Goal: Task Accomplishment & Management: Manage account settings

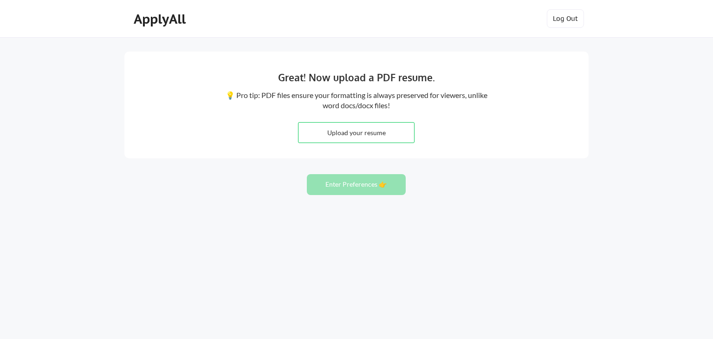
click at [17, 67] on div "Great! Now upload a PDF resume. 💡 Pro tip: PDF files ensure your formatting is …" at bounding box center [356, 169] width 713 height 339
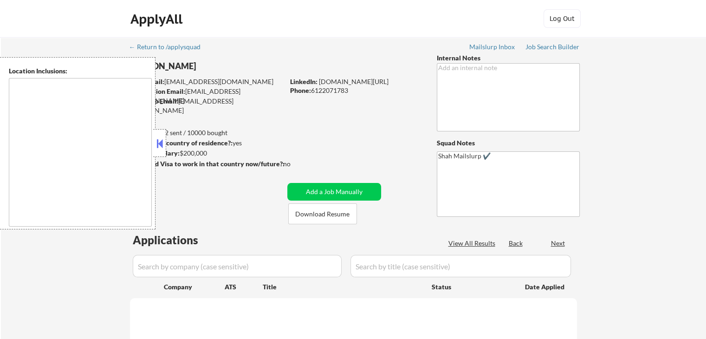
type textarea "Los Angeles, CA Glendale, CA Burbank, CA Pasadena, CA Inglewood, CA Santa Monic…"
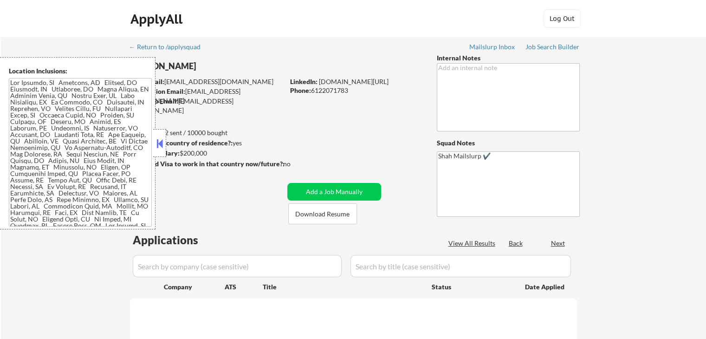
select select ""pending""
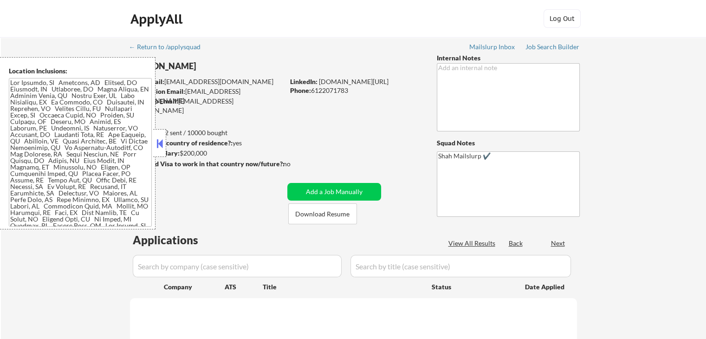
select select ""pending""
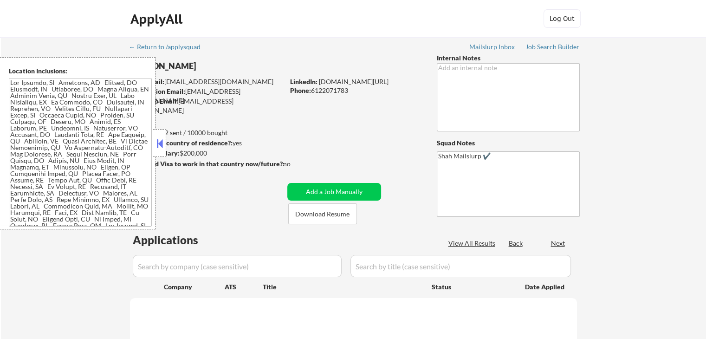
select select ""pending""
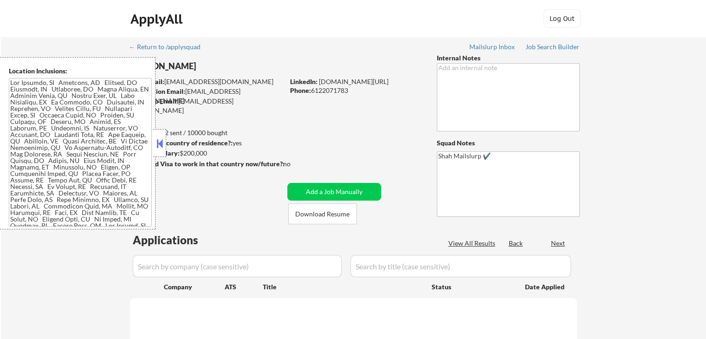
select select ""pending""
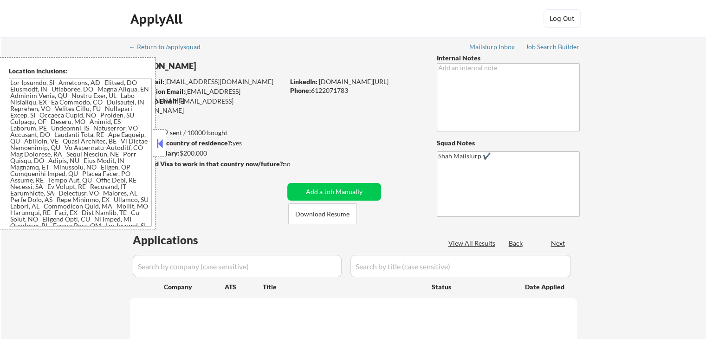
select select ""pending""
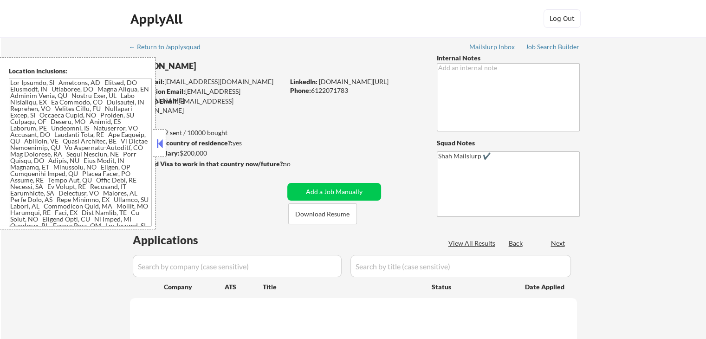
select select ""pending""
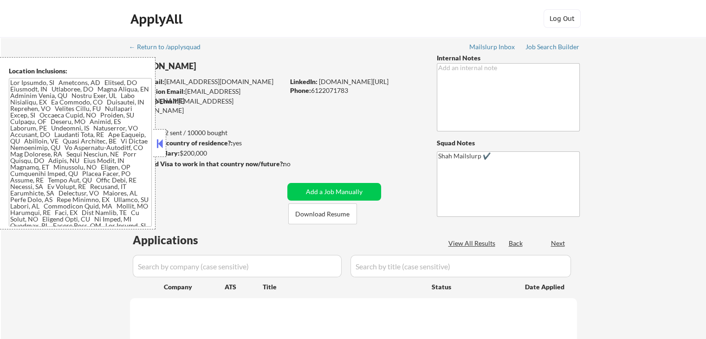
select select ""pending""
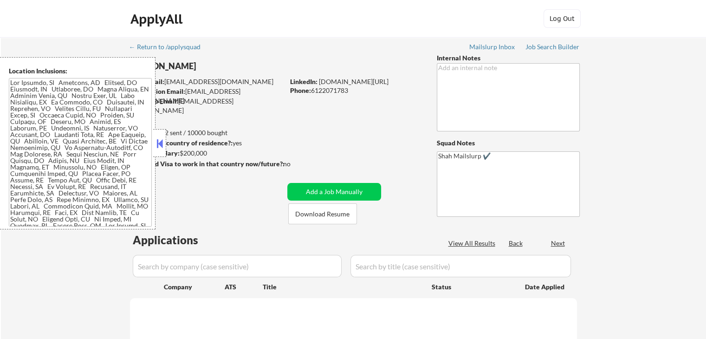
select select ""pending""
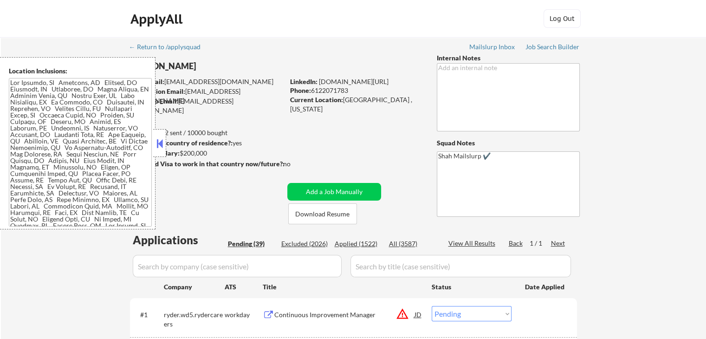
click at [160, 142] on button at bounding box center [160, 144] width 10 height 14
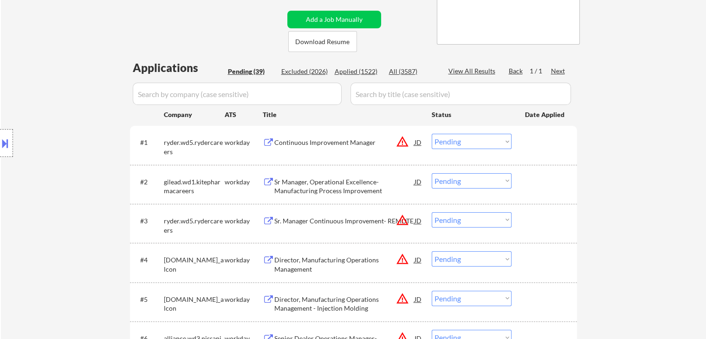
scroll to position [232, 0]
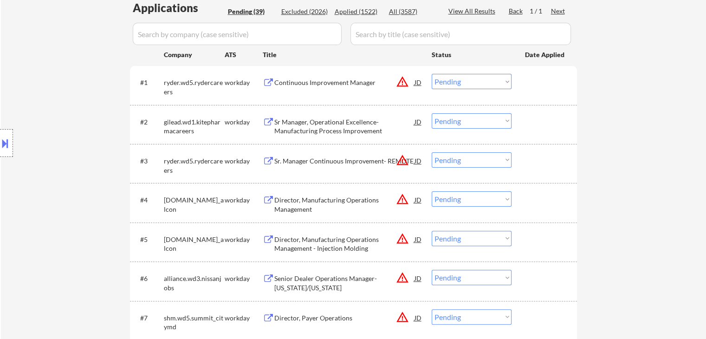
click at [308, 128] on div "Sr Manager, Operational Excellence- Manufacturing Process Improvement" at bounding box center [344, 126] width 140 height 18
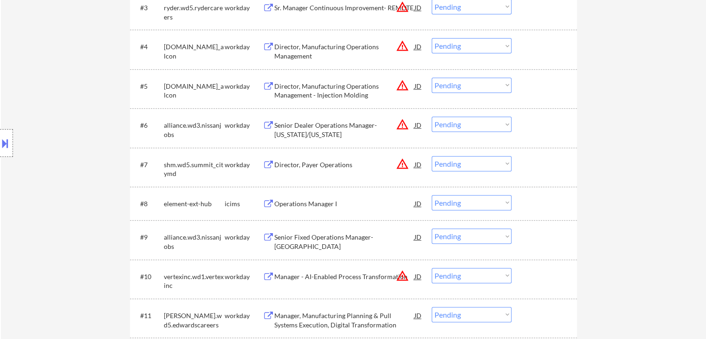
scroll to position [418, 0]
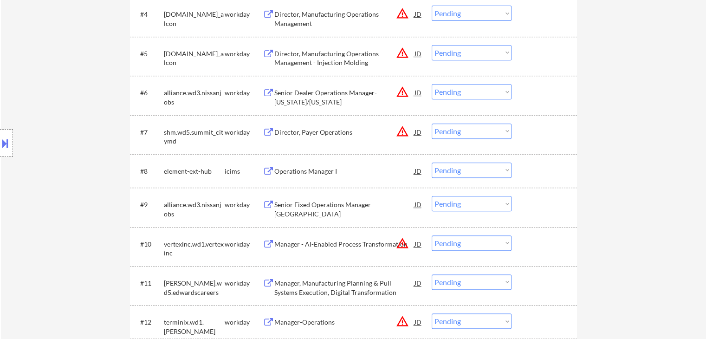
click at [302, 170] on div "Operations Manager I" at bounding box center [344, 171] width 140 height 9
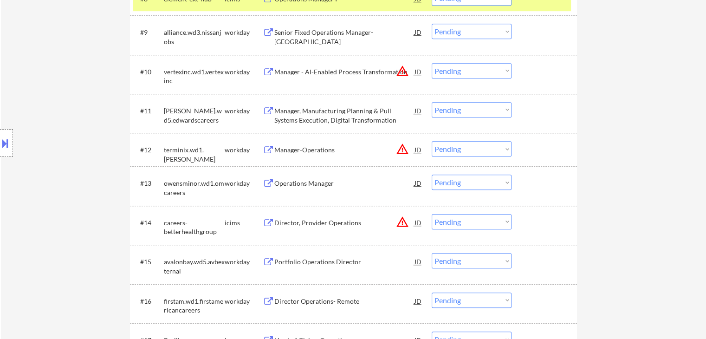
scroll to position [604, 0]
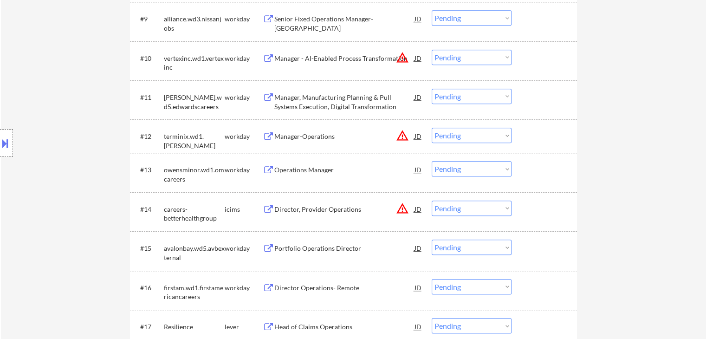
click at [314, 165] on div "Operations Manager" at bounding box center [344, 169] width 140 height 17
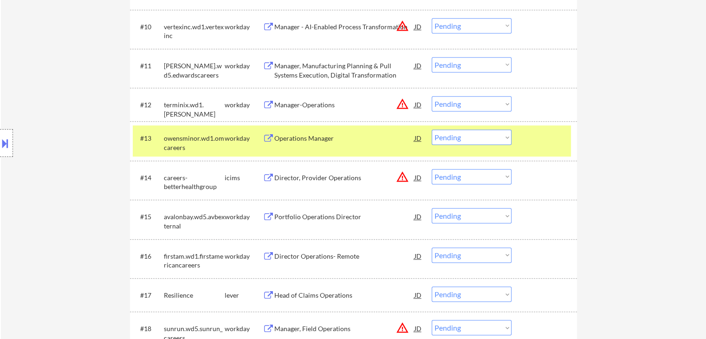
scroll to position [650, 0]
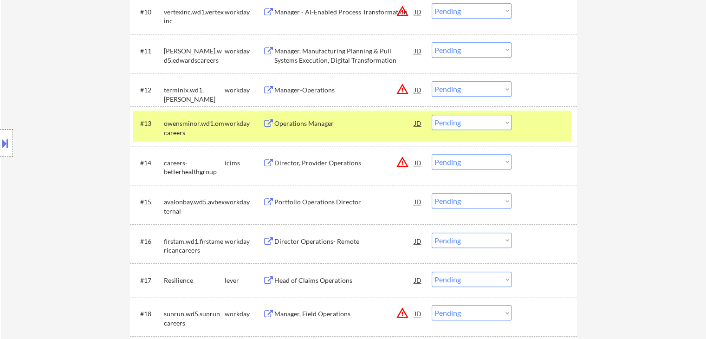
click at [325, 202] on div "Portfolio Operations Director" at bounding box center [344, 201] width 140 height 9
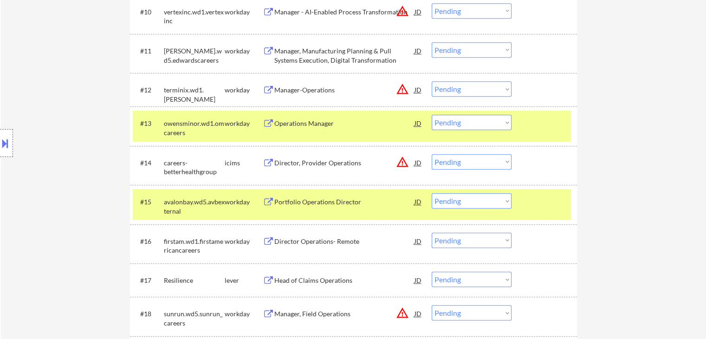
click at [318, 245] on div "Director Operations- Remote" at bounding box center [344, 241] width 140 height 9
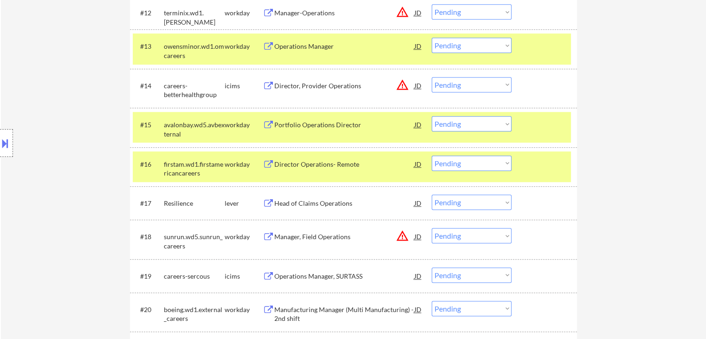
scroll to position [743, 0]
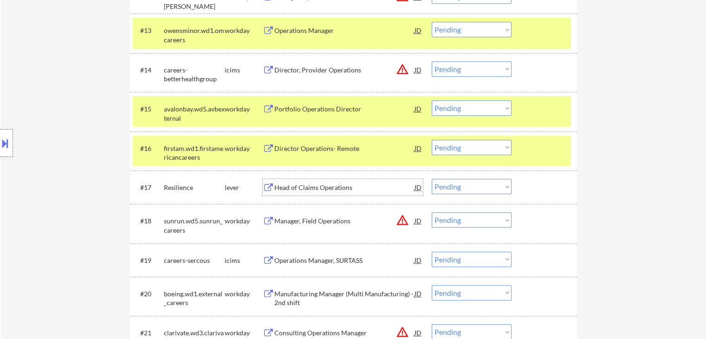
click at [325, 187] on div "Head of Claims Operations" at bounding box center [344, 187] width 140 height 9
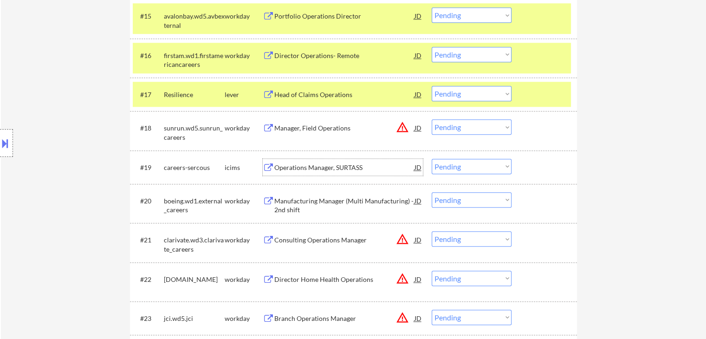
click at [312, 167] on div "Operations Manager, SURTASS" at bounding box center [344, 167] width 140 height 9
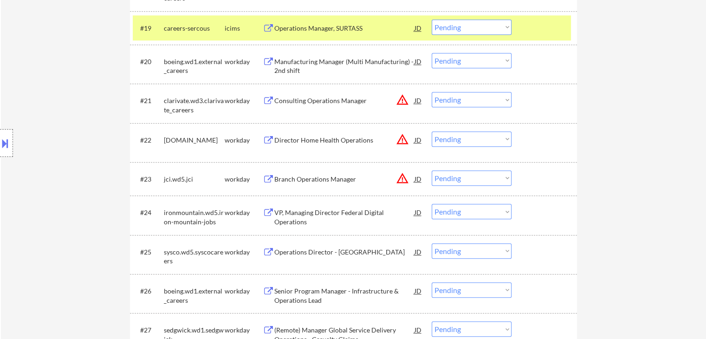
scroll to position [1068, 0]
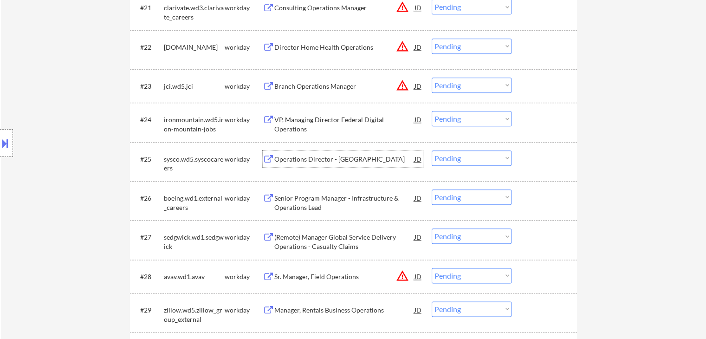
click at [317, 155] on div "Operations Director - Los Angeles" at bounding box center [344, 159] width 140 height 9
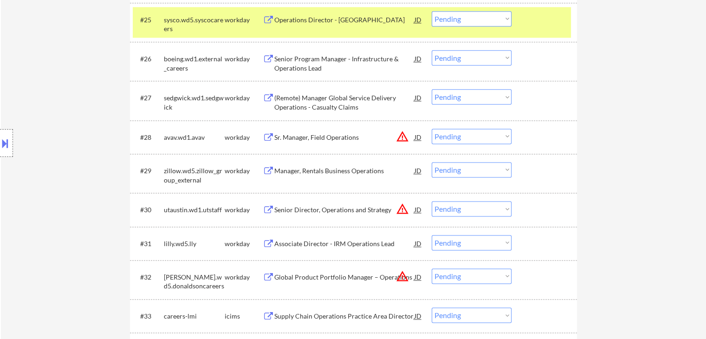
click at [325, 168] on div "Manager, Rentals Business Operations" at bounding box center [344, 170] width 140 height 9
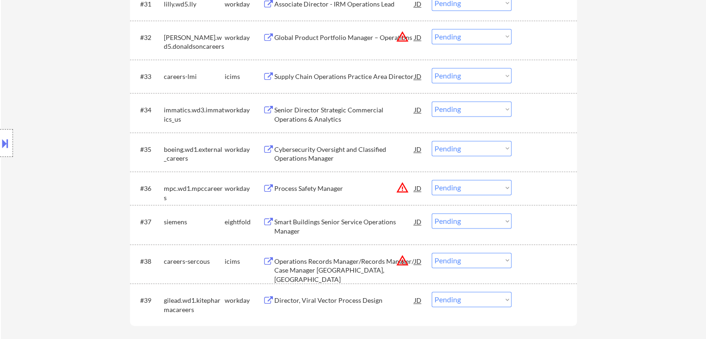
scroll to position [1486, 0]
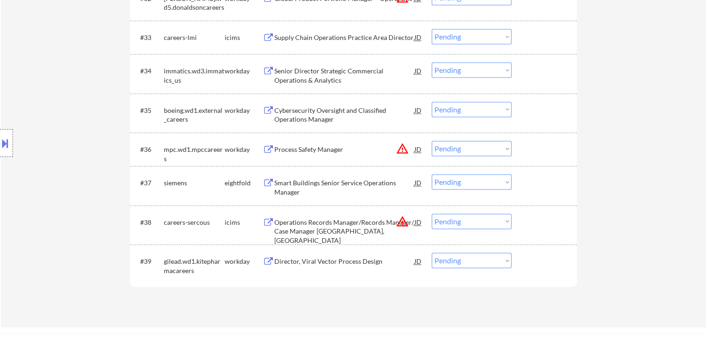
click at [323, 261] on div "Director, Viral Vector Process Design" at bounding box center [344, 261] width 140 height 9
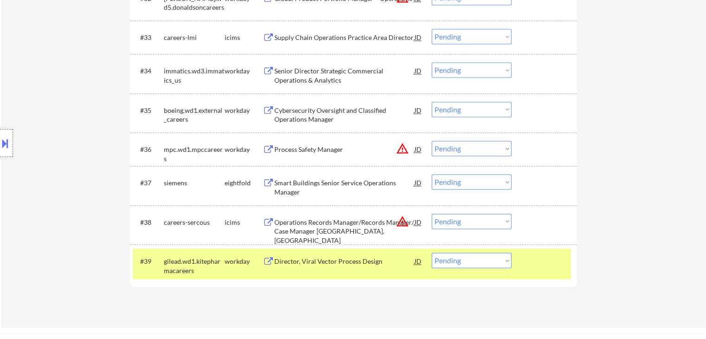
click at [1, 140] on button at bounding box center [5, 143] width 10 height 15
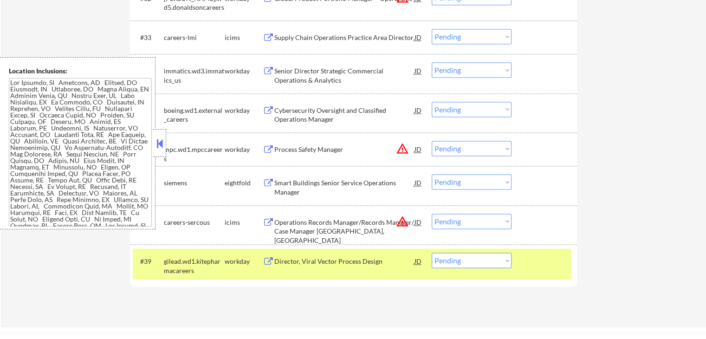
click at [160, 144] on button at bounding box center [160, 144] width 10 height 14
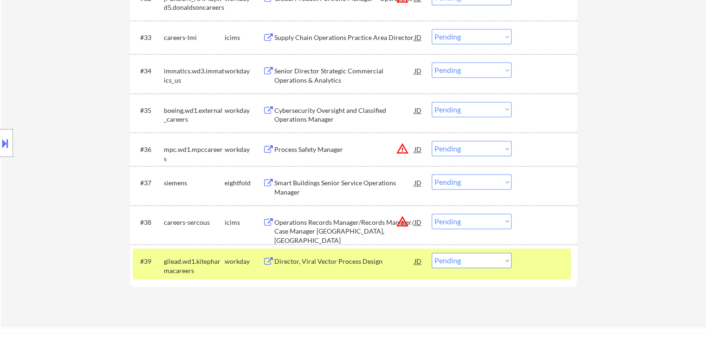
click at [79, 103] on div "Location Inclusions:" at bounding box center [83, 143] width 166 height 172
click at [78, 103] on div "Location Inclusions:" at bounding box center [83, 143] width 166 height 172
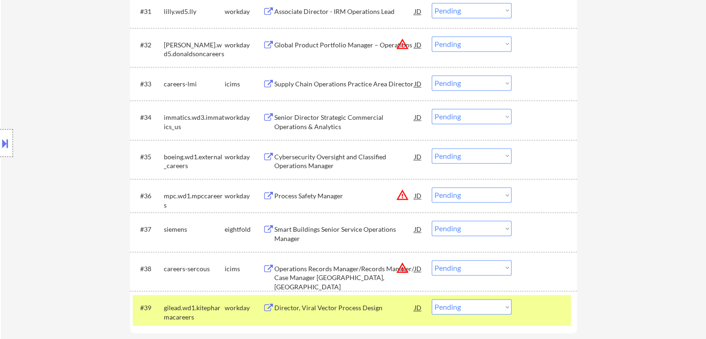
click at [79, 103] on div "Location Inclusions:" at bounding box center [83, 143] width 166 height 172
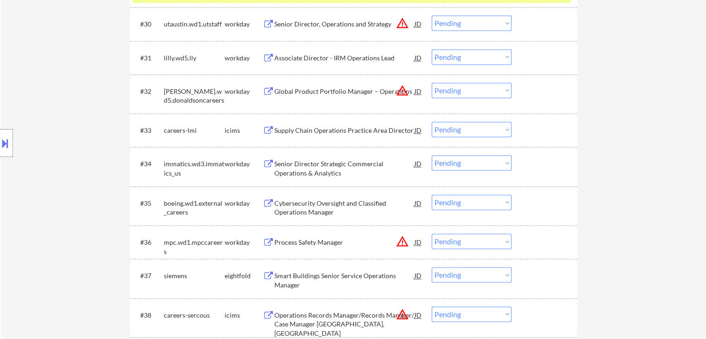
click at [79, 104] on div "Location Inclusions:" at bounding box center [83, 143] width 166 height 172
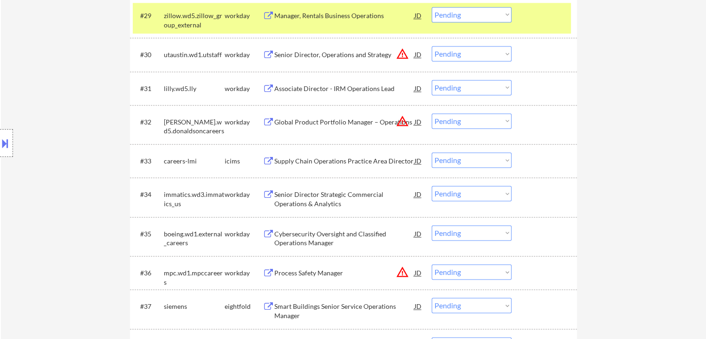
scroll to position [1347, 0]
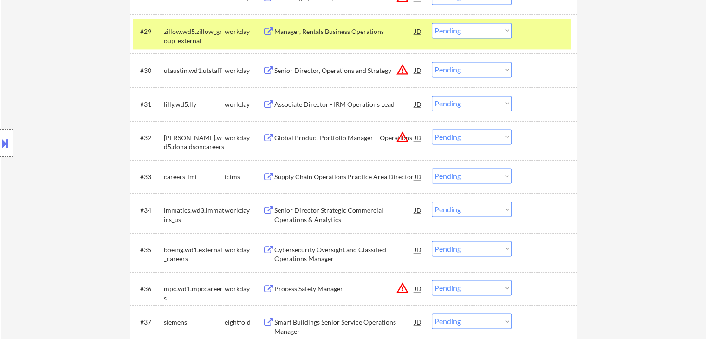
click at [79, 104] on div "Location Inclusions:" at bounding box center [83, 143] width 166 height 172
click at [79, 105] on div "Location Inclusions:" at bounding box center [83, 143] width 166 height 172
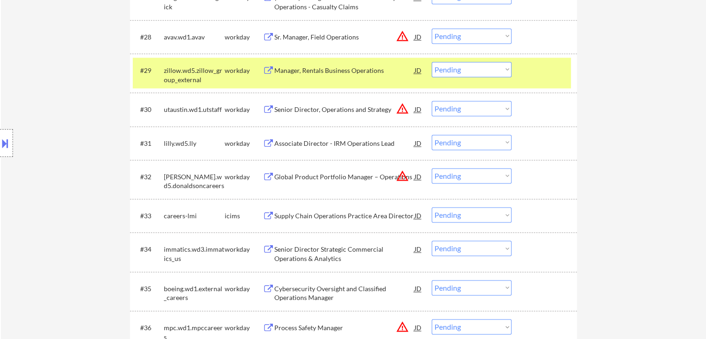
scroll to position [1254, 0]
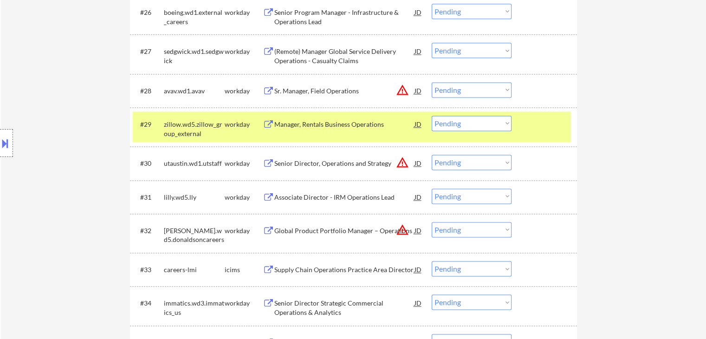
click at [80, 106] on div "Location Inclusions:" at bounding box center [83, 143] width 166 height 172
drag, startPoint x: 80, startPoint y: 106, endPoint x: 72, endPoint y: 112, distance: 9.3
click at [80, 106] on div "Location Inclusions:" at bounding box center [83, 143] width 166 height 172
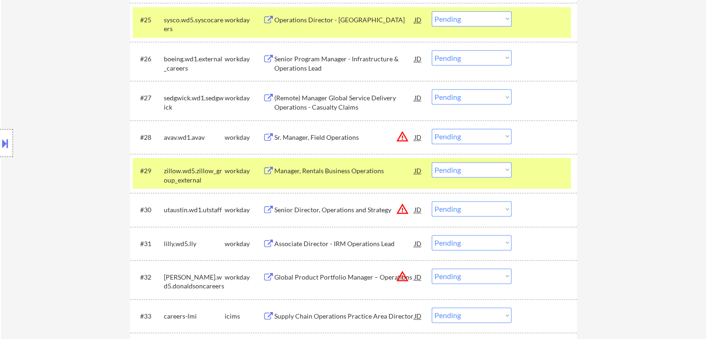
click at [69, 116] on div "Location Inclusions:" at bounding box center [83, 143] width 166 height 172
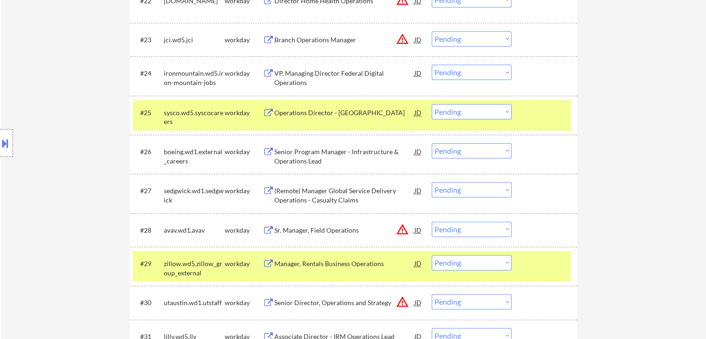
click at [65, 117] on div "Location Inclusions:" at bounding box center [83, 143] width 166 height 172
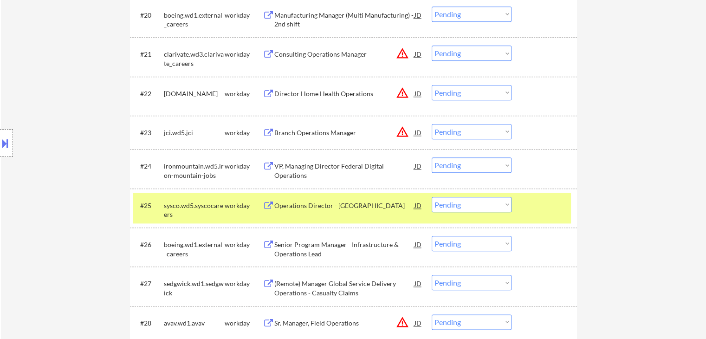
click at [65, 118] on div "Location Inclusions:" at bounding box center [83, 143] width 166 height 172
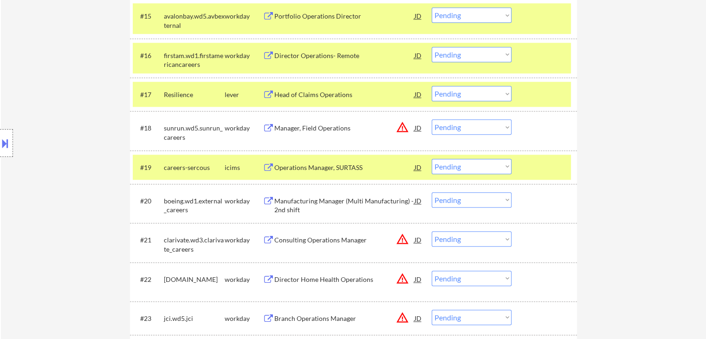
click at [65, 118] on div "Location Inclusions:" at bounding box center [83, 143] width 166 height 172
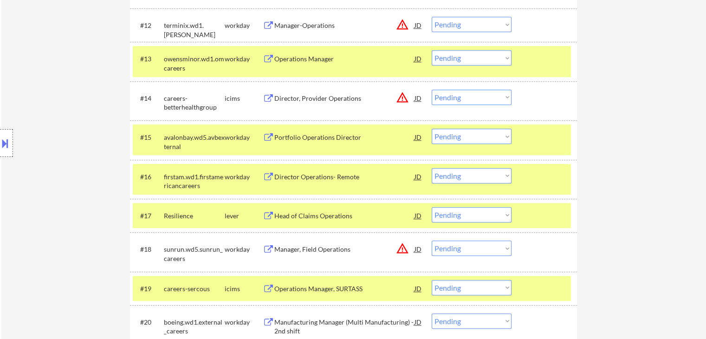
scroll to position [650, 0]
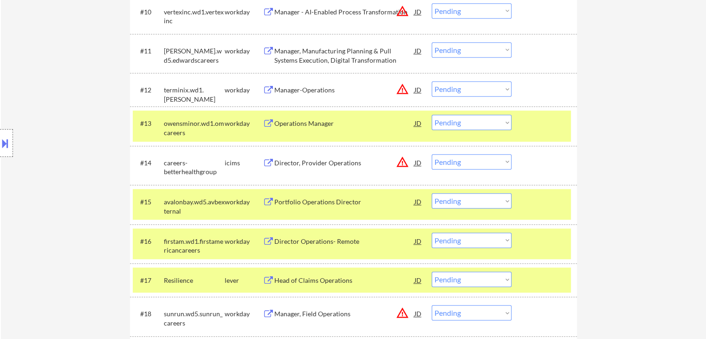
click at [65, 118] on div "Location Inclusions:" at bounding box center [83, 143] width 166 height 172
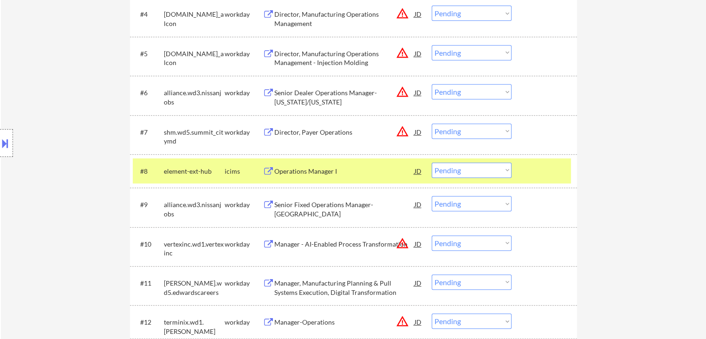
click at [65, 118] on div "Location Inclusions:" at bounding box center [83, 143] width 166 height 172
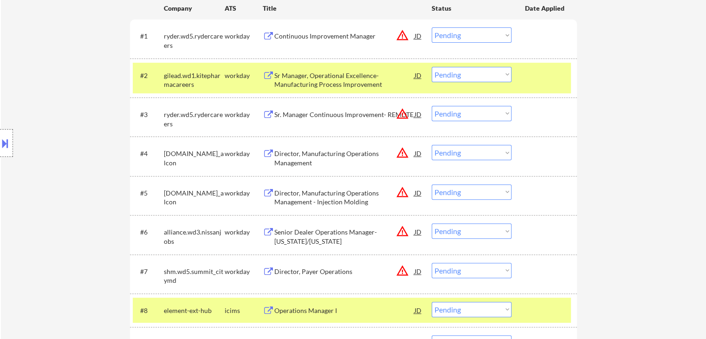
click at [65, 119] on div "Location Inclusions:" at bounding box center [83, 143] width 166 height 172
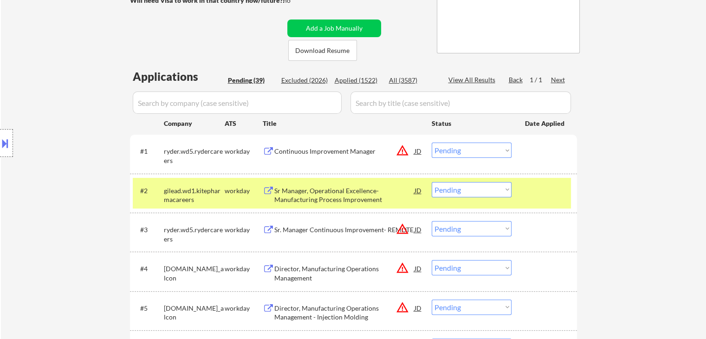
scroll to position [46, 0]
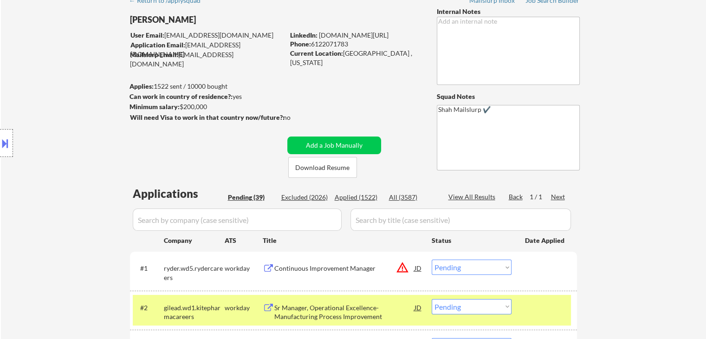
click at [0, 140] on button at bounding box center [5, 143] width 10 height 15
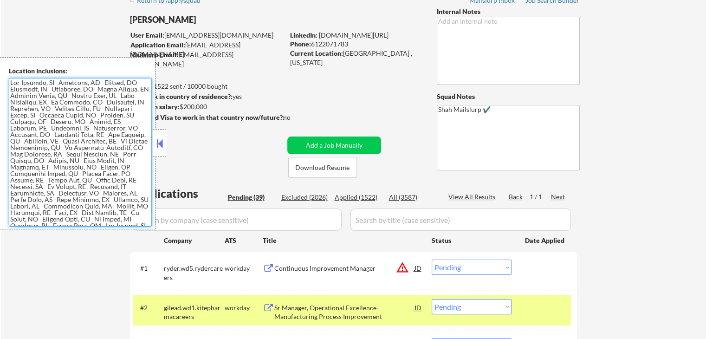
click at [39, 124] on textarea at bounding box center [80, 152] width 143 height 149
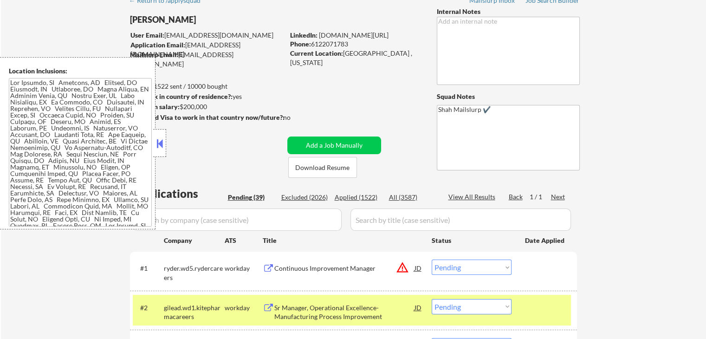
click at [155, 149] on button at bounding box center [160, 144] width 10 height 14
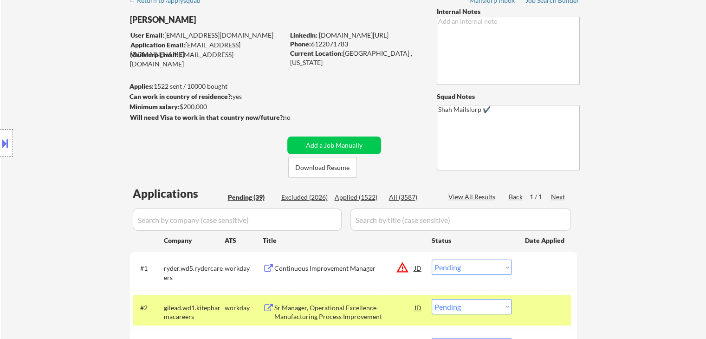
scroll to position [1577, 0]
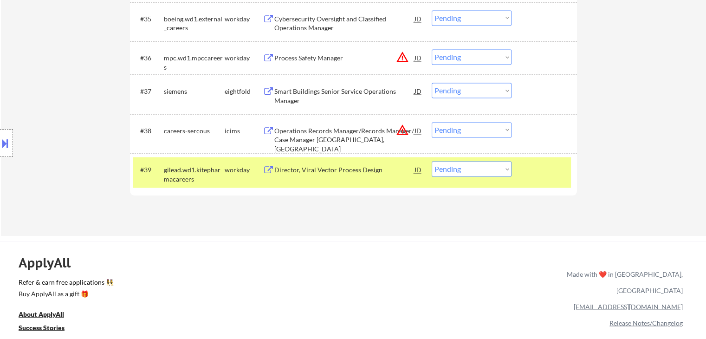
click at [451, 168] on select "Choose an option... Pending Applied Excluded (Questions) Excluded (Expired) Exc…" at bounding box center [472, 168] width 80 height 15
select select ""excluded__salary_""
click at [432, 161] on select "Choose an option... Pending Applied Excluded (Questions) Excluded (Expired) Exc…" at bounding box center [472, 168] width 80 height 15
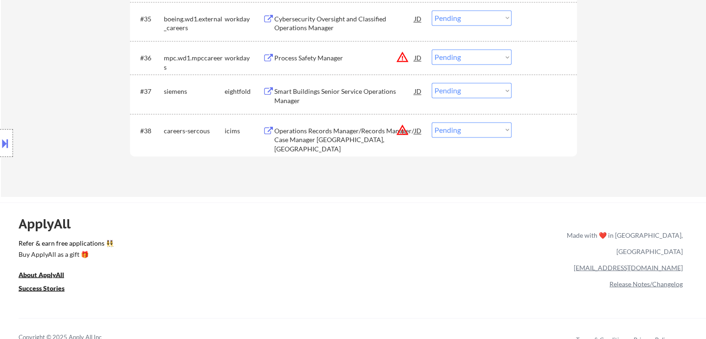
scroll to position [419, 0]
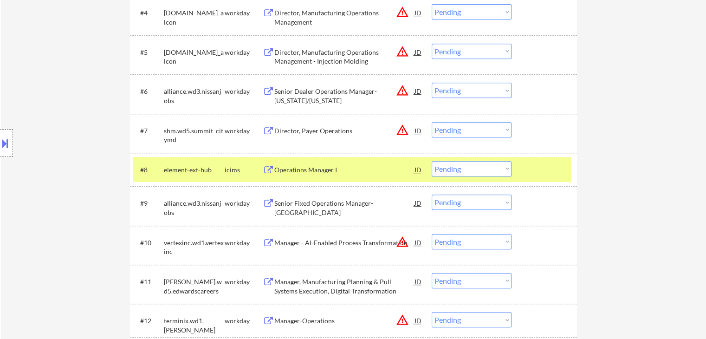
click at [497, 171] on select "Choose an option... Pending Applied Excluded (Questions) Excluded (Expired) Exc…" at bounding box center [472, 168] width 80 height 15
click at [432, 161] on select "Choose an option... Pending Applied Excluded (Questions) Excluded (Expired) Exc…" at bounding box center [472, 168] width 80 height 15
select select ""pending""
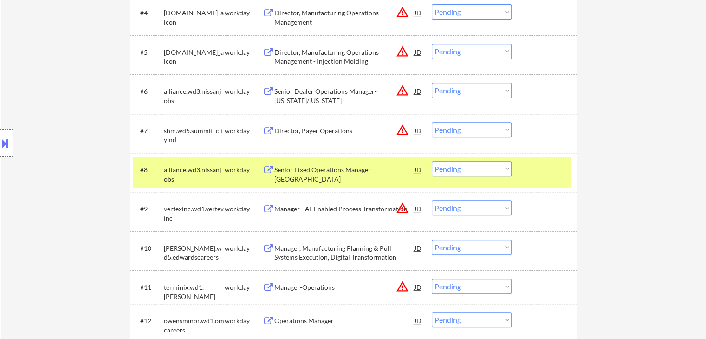
click at [3, 137] on button at bounding box center [5, 143] width 10 height 15
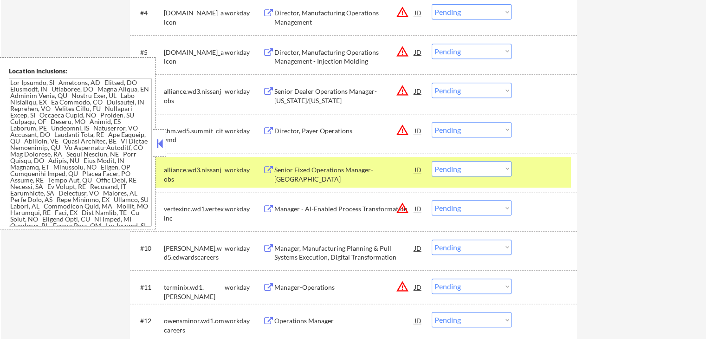
click at [161, 143] on button at bounding box center [160, 144] width 10 height 14
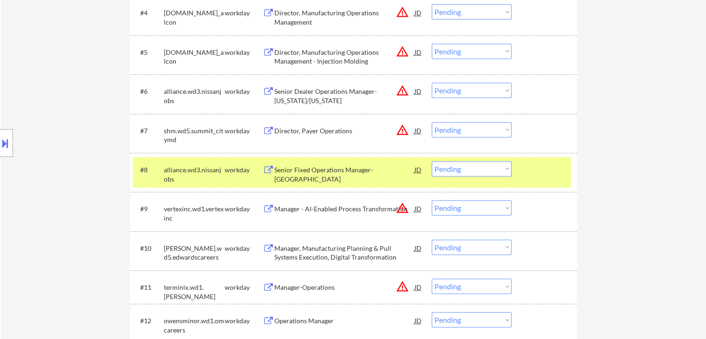
click at [98, 133] on div "Location Inclusions:" at bounding box center [83, 143] width 166 height 172
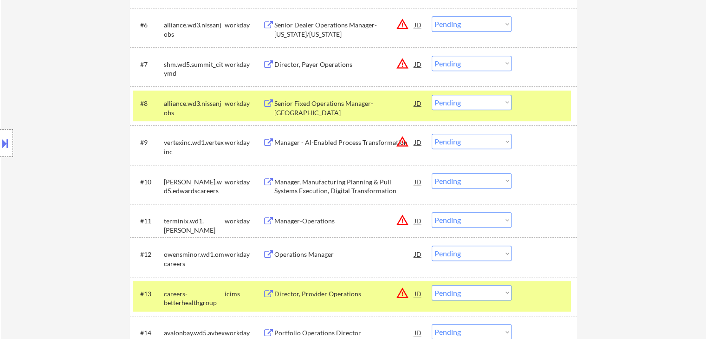
scroll to position [512, 0]
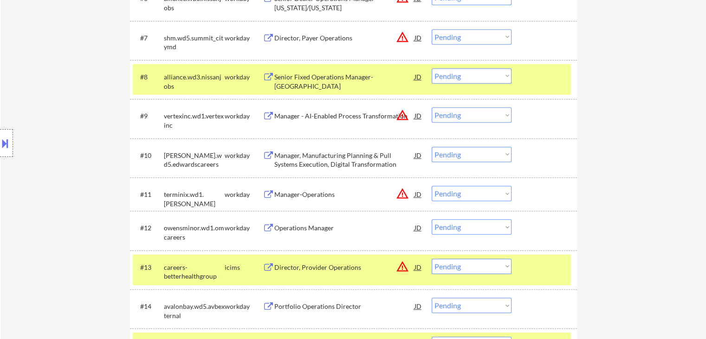
click at [448, 230] on select "Choose an option... Pending Applied Excluded (Questions) Excluded (Expired) Exc…" at bounding box center [472, 226] width 80 height 15
click at [432, 219] on select "Choose an option... Pending Applied Excluded (Questions) Excluded (Expired) Exc…" at bounding box center [472, 226] width 80 height 15
select select ""pending""
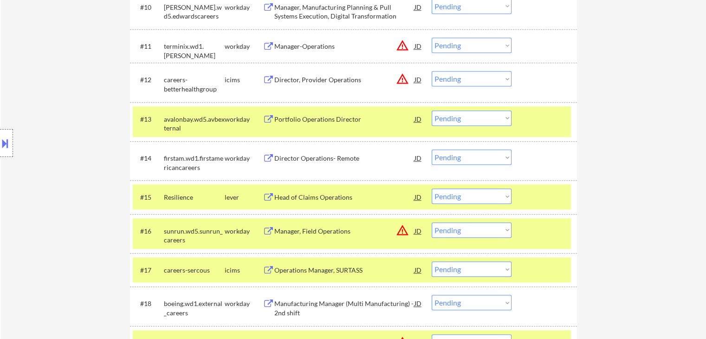
scroll to position [698, 0]
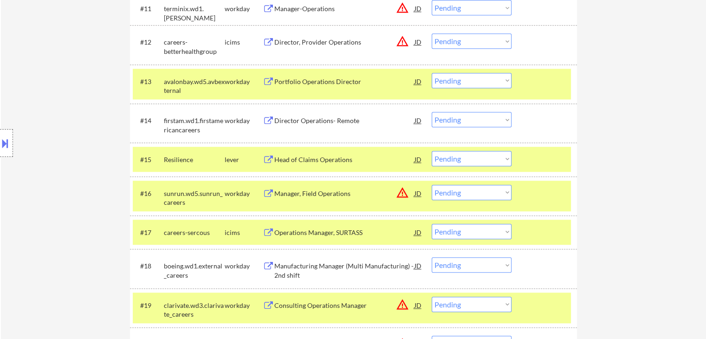
click at [449, 80] on select "Choose an option... Pending Applied Excluded (Questions) Excluded (Expired) Exc…" at bounding box center [472, 80] width 80 height 15
click at [432, 73] on select "Choose an option... Pending Applied Excluded (Questions) Excluded (Expired) Exc…" at bounding box center [472, 80] width 80 height 15
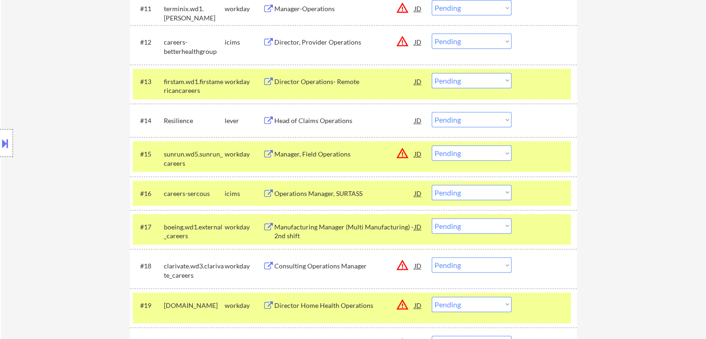
click at [468, 80] on select "Choose an option... Pending Applied Excluded (Questions) Excluded (Expired) Exc…" at bounding box center [472, 80] width 80 height 15
click at [432, 73] on select "Choose an option... Pending Applied Excluded (Questions) Excluded (Expired) Exc…" at bounding box center [472, 80] width 80 height 15
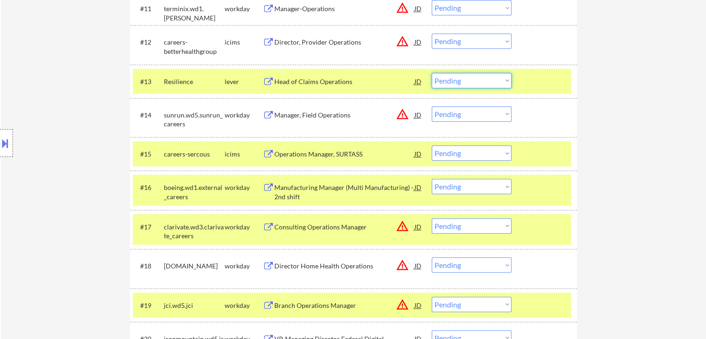
drag, startPoint x: 464, startPoint y: 77, endPoint x: 462, endPoint y: 86, distance: 9.5
click at [464, 77] on select "Choose an option... Pending Applied Excluded (Questions) Excluded (Expired) Exc…" at bounding box center [472, 80] width 80 height 15
click at [432, 73] on select "Choose an option... Pending Applied Excluded (Questions) Excluded (Expired) Exc…" at bounding box center [472, 80] width 80 height 15
select select ""pending""
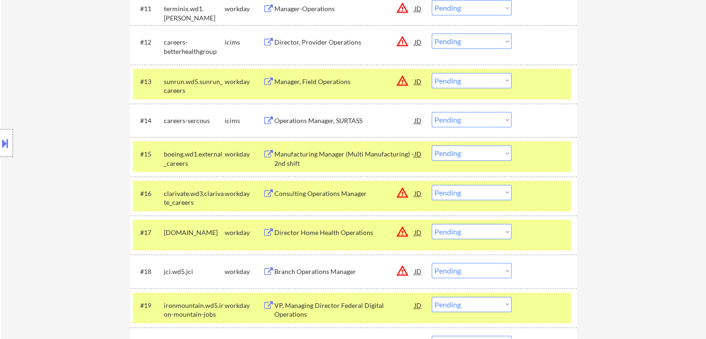
click at [0, 138] on button at bounding box center [5, 143] width 10 height 15
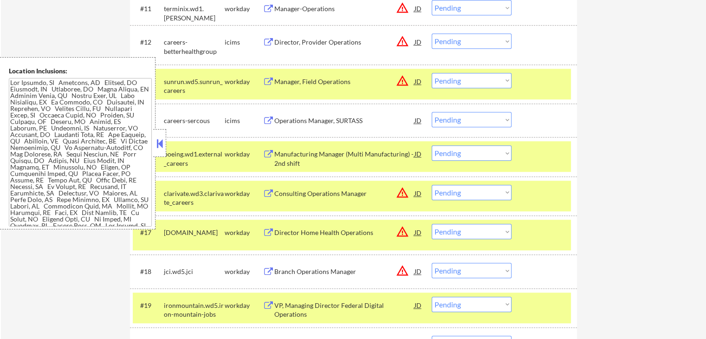
click at [159, 143] on button at bounding box center [160, 144] width 10 height 14
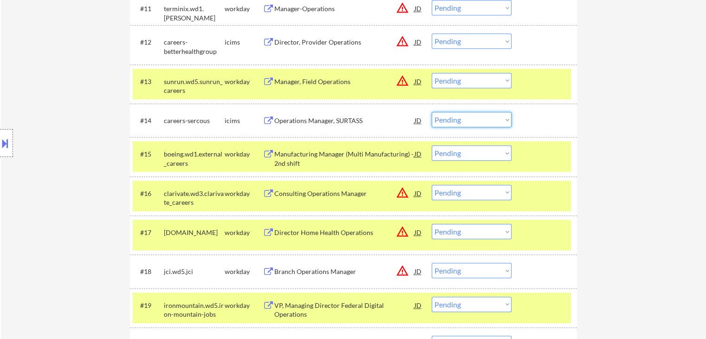
click at [479, 123] on select "Choose an option... Pending Applied Excluded (Questions) Excluded (Expired) Exc…" at bounding box center [472, 119] width 80 height 15
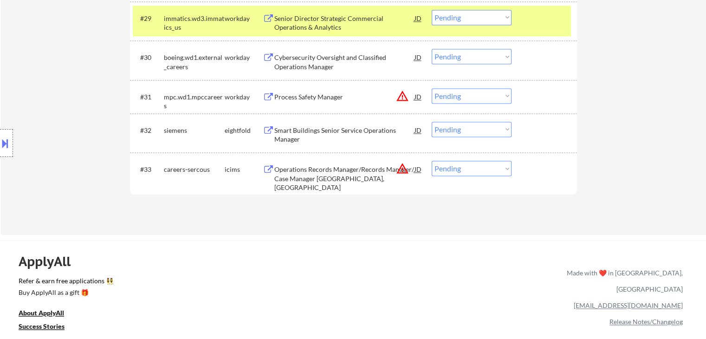
scroll to position [649, 0]
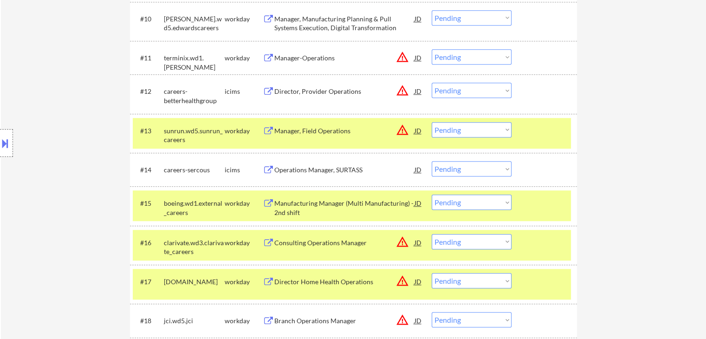
click at [469, 171] on select "Choose an option... Pending Applied Excluded (Questions) Excluded (Expired) Exc…" at bounding box center [472, 168] width 80 height 15
click at [432, 161] on select "Choose an option... Pending Applied Excluded (Questions) Excluded (Expired) Exc…" at bounding box center [472, 168] width 80 height 15
select select ""pending""
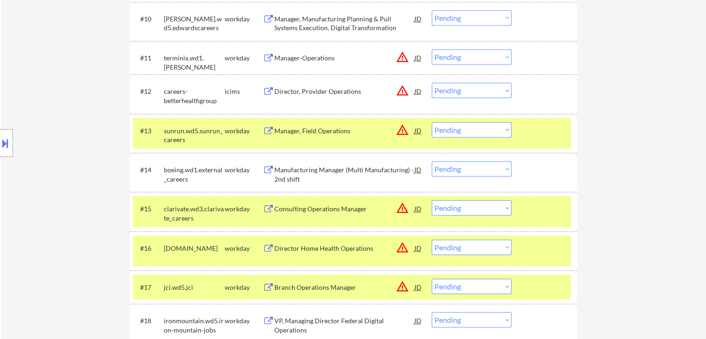
scroll to position [839, 0]
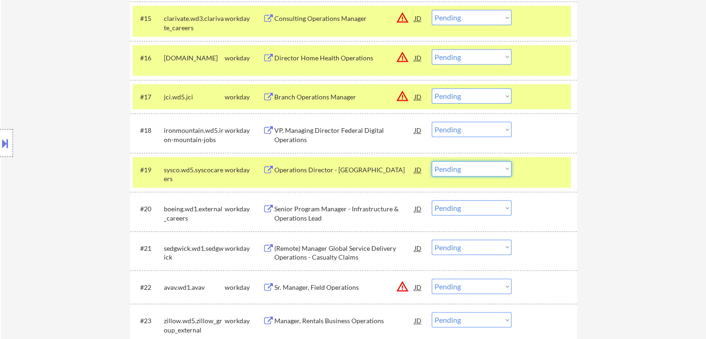
click at [464, 170] on select "Choose an option... Pending Applied Excluded (Questions) Excluded (Expired) Exc…" at bounding box center [472, 168] width 80 height 15
click at [432, 161] on select "Choose an option... Pending Applied Excluded (Questions) Excluded (Expired) Exc…" at bounding box center [472, 168] width 80 height 15
select select ""pending""
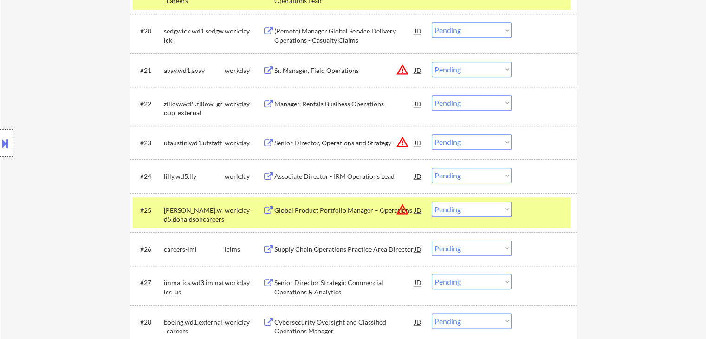
scroll to position [1025, 0]
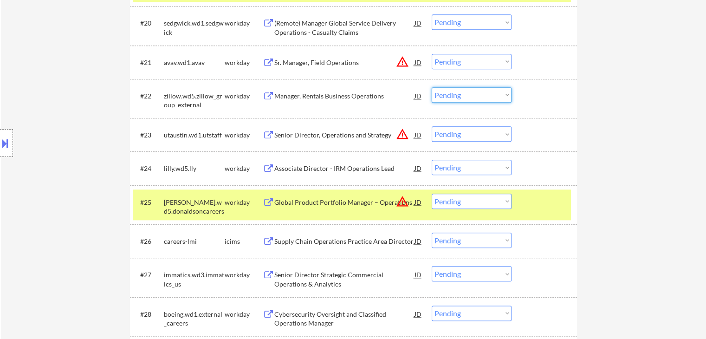
click at [468, 97] on select "Choose an option... Pending Applied Excluded (Questions) Excluded (Expired) Exc…" at bounding box center [472, 94] width 80 height 15
click at [432, 87] on select "Choose an option... Pending Applied Excluded (Questions) Excluded (Expired) Exc…" at bounding box center [472, 94] width 80 height 15
select select ""pending""
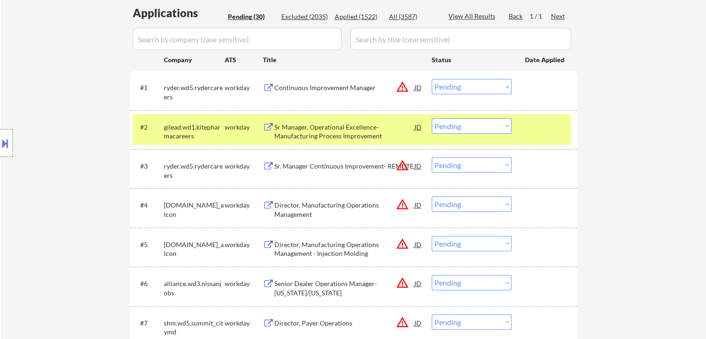
scroll to position [0, 0]
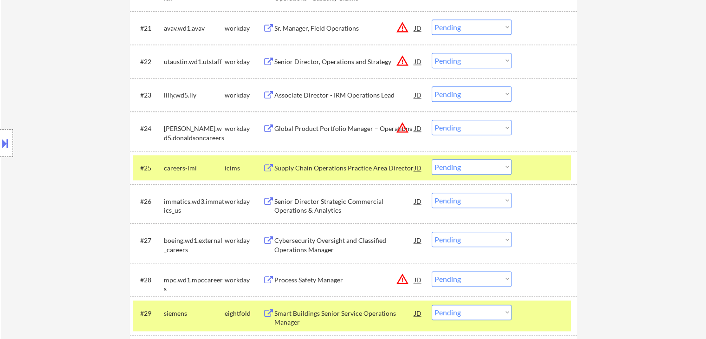
scroll to position [1114, 0]
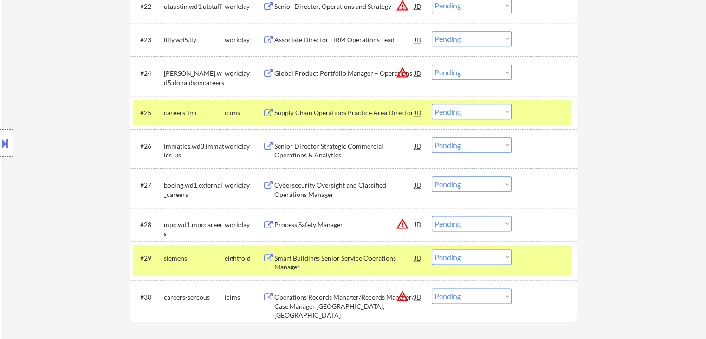
click at [309, 112] on div "Supply Chain Operations Practice Area Director" at bounding box center [344, 112] width 140 height 9
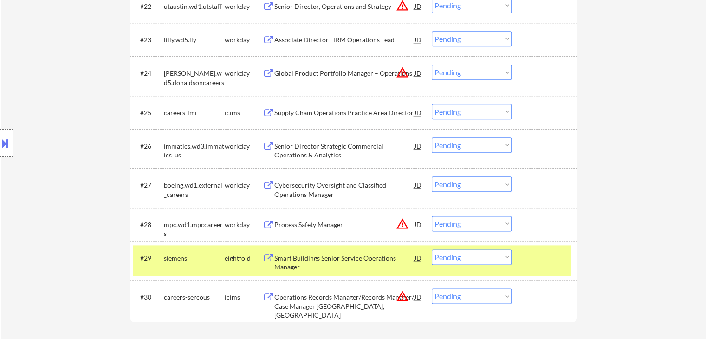
click at [304, 148] on div "Senior Director Strategic Commercial Operations & Analytics" at bounding box center [344, 151] width 140 height 18
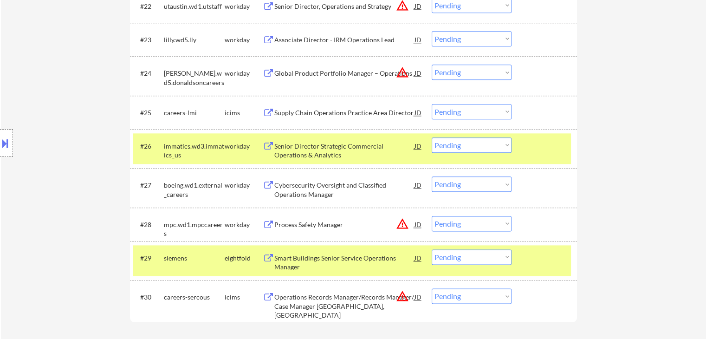
click at [304, 192] on div "Cybersecurity Oversight and Classified Operations Manager" at bounding box center [344, 190] width 140 height 18
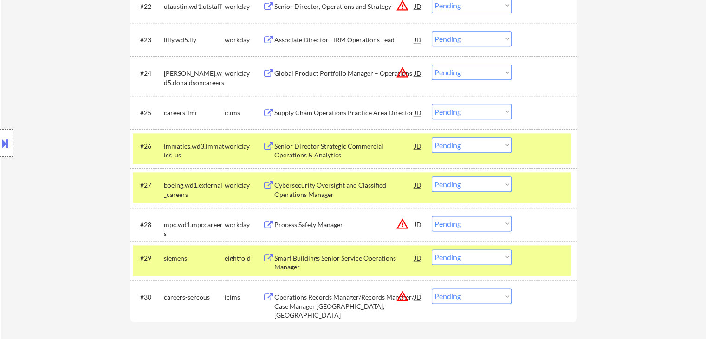
scroll to position [1207, 0]
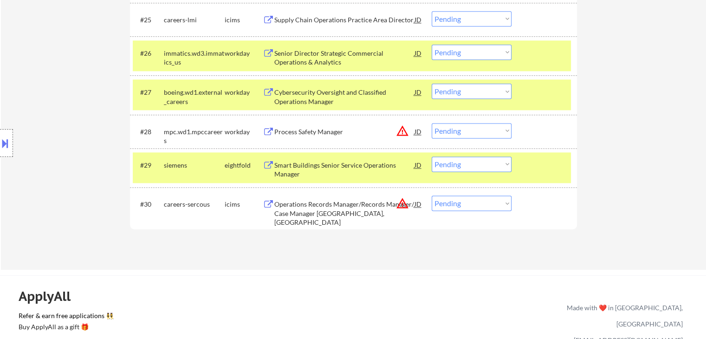
click at [299, 174] on div "Smart Buildings Senior Service Operations Manager" at bounding box center [344, 170] width 140 height 18
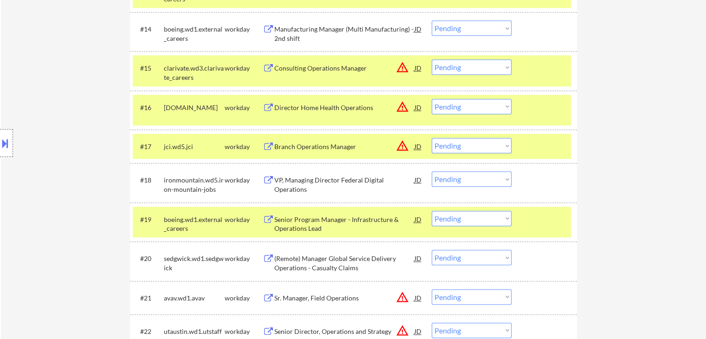
click at [96, 139] on div "Location Inclusions:" at bounding box center [83, 143] width 166 height 172
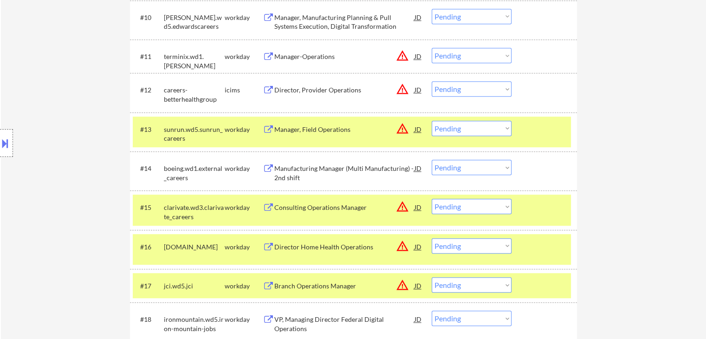
click at [96, 139] on div "Location Inclusions:" at bounding box center [83, 143] width 166 height 172
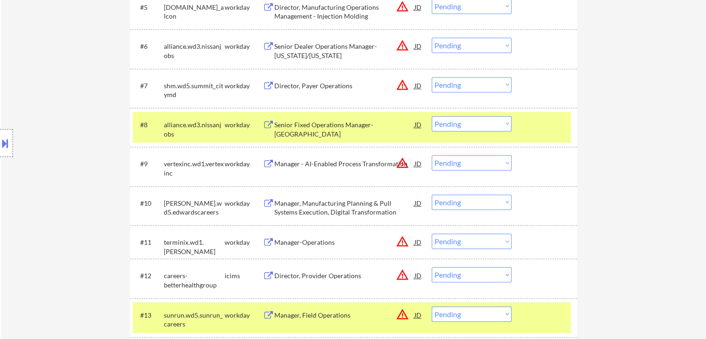
click at [95, 138] on div "Location Inclusions:" at bounding box center [83, 143] width 166 height 172
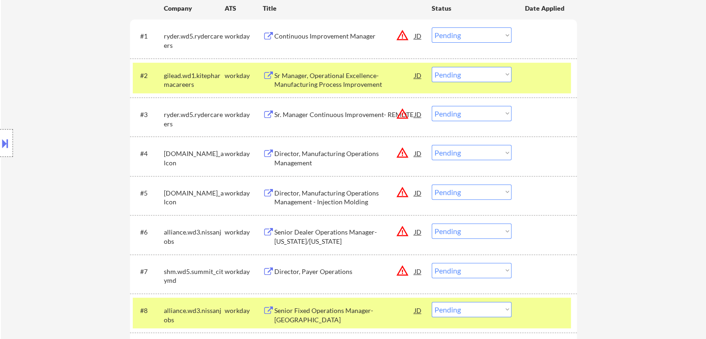
click at [95, 137] on div "Location Inclusions:" at bounding box center [83, 143] width 166 height 172
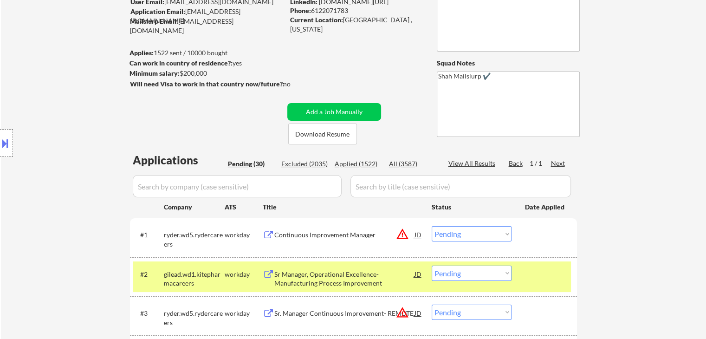
scroll to position [46, 0]
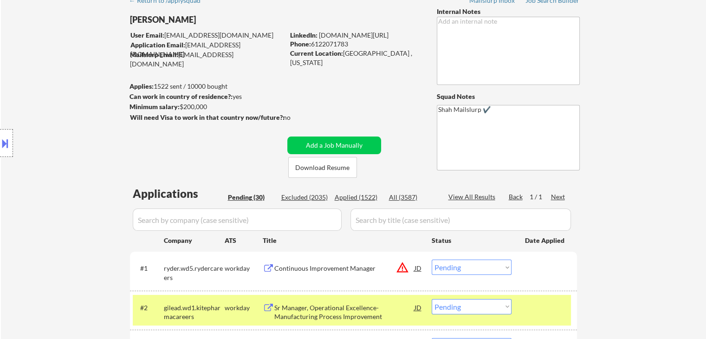
click at [93, 121] on div "Location Inclusions:" at bounding box center [83, 143] width 166 height 172
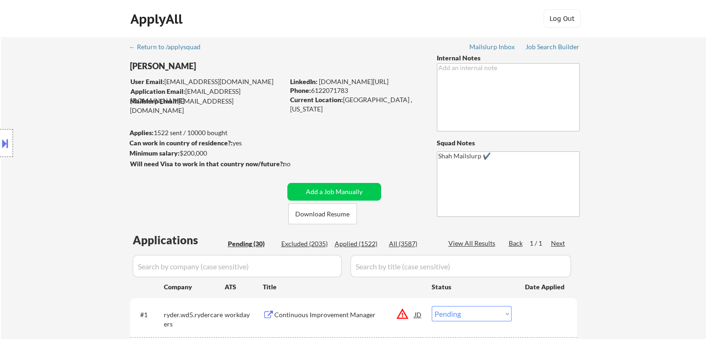
click at [93, 122] on div "Location Inclusions:" at bounding box center [83, 143] width 166 height 172
click at [79, 119] on div "Location Inclusions:" at bounding box center [83, 143] width 166 height 172
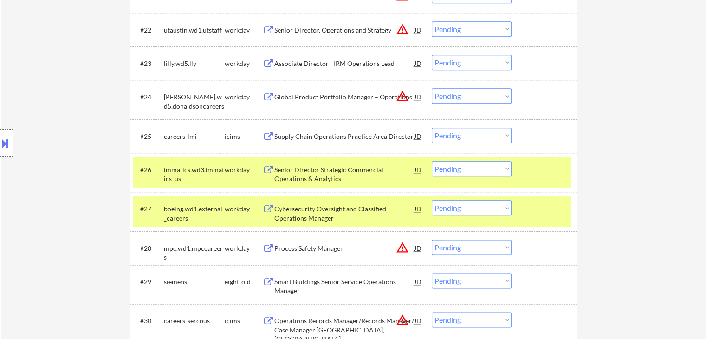
click at [477, 165] on select "Choose an option... Pending Applied Excluded (Questions) Excluded (Expired) Exc…" at bounding box center [472, 168] width 80 height 15
click at [494, 170] on select "Choose an option... Pending Applied Excluded (Questions) Excluded (Expired) Exc…" at bounding box center [472, 168] width 80 height 15
click at [432, 161] on select "Choose an option... Pending Applied Excluded (Questions) Excluded (Expired) Exc…" at bounding box center [472, 168] width 80 height 15
select select ""pending""
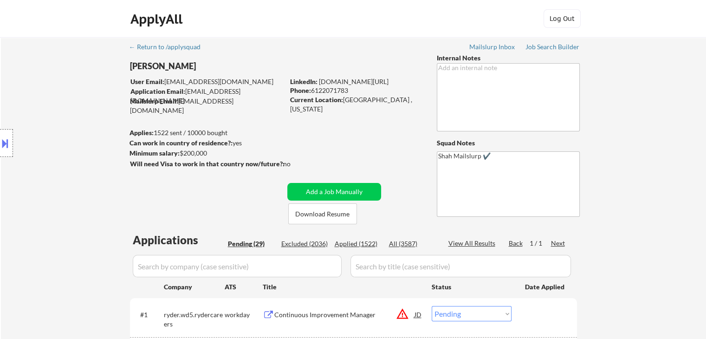
scroll to position [1057, 0]
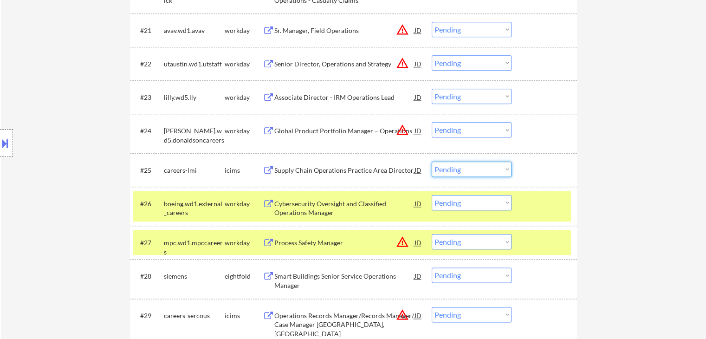
click at [476, 168] on select "Choose an option... Pending Applied Excluded (Questions) Excluded (Expired) Exc…" at bounding box center [472, 169] width 80 height 15
click at [432, 162] on select "Choose an option... Pending Applied Excluded (Questions) Excluded (Expired) Exc…" at bounding box center [472, 169] width 80 height 15
select select ""pending""
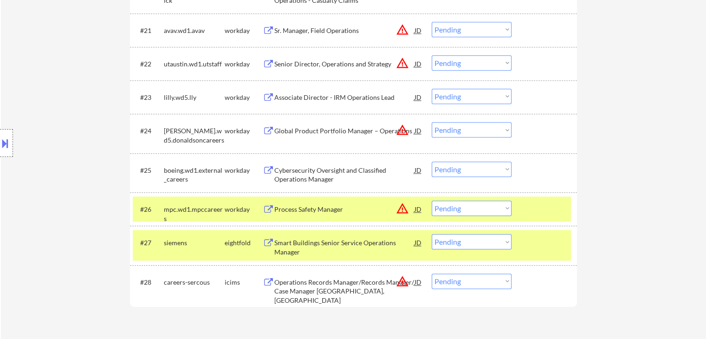
scroll to position [649, 0]
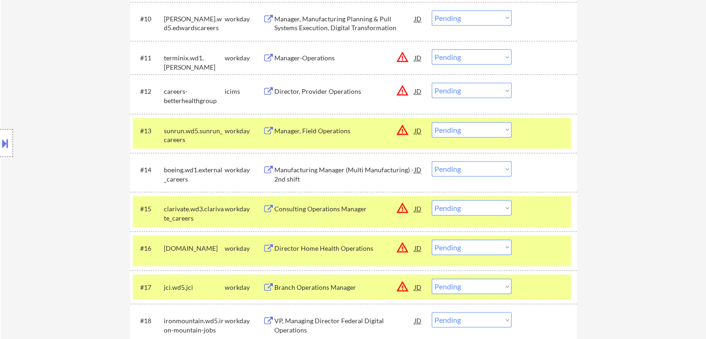
click at [487, 170] on select "Choose an option... Pending Applied Excluded (Questions) Excluded (Expired) Exc…" at bounding box center [472, 168] width 80 height 15
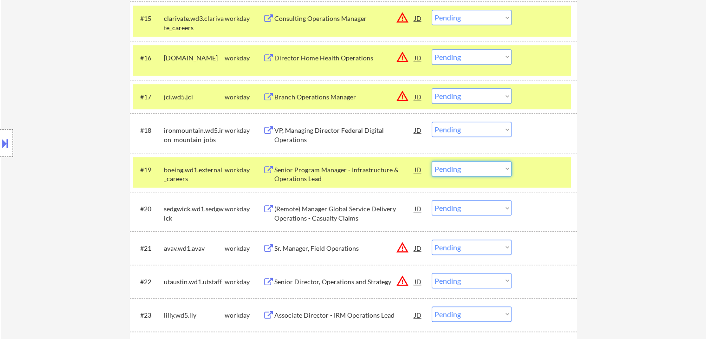
click at [457, 164] on select "Choose an option... Pending Applied Excluded (Questions) Excluded (Expired) Exc…" at bounding box center [472, 168] width 80 height 15
click at [432, 161] on select "Choose an option... Pending Applied Excluded (Questions) Excluded (Expired) Exc…" at bounding box center [472, 168] width 80 height 15
select select ""pending""
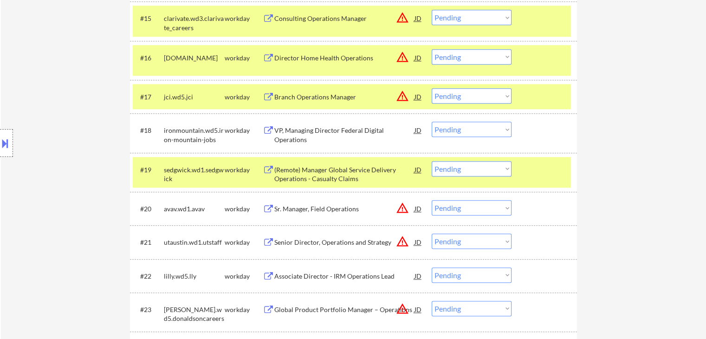
scroll to position [1091, 0]
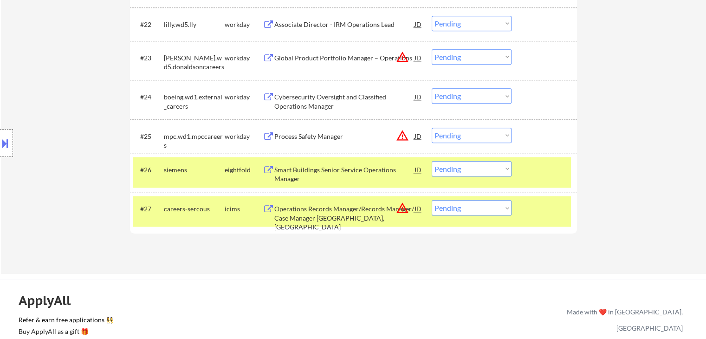
click at [475, 168] on select "Choose an option... Pending Applied Excluded (Questions) Excluded (Expired) Exc…" at bounding box center [472, 168] width 80 height 15
click at [432, 161] on select "Choose an option... Pending Applied Excluded (Questions) Excluded (Expired) Exc…" at bounding box center [472, 168] width 80 height 15
select select ""pending""
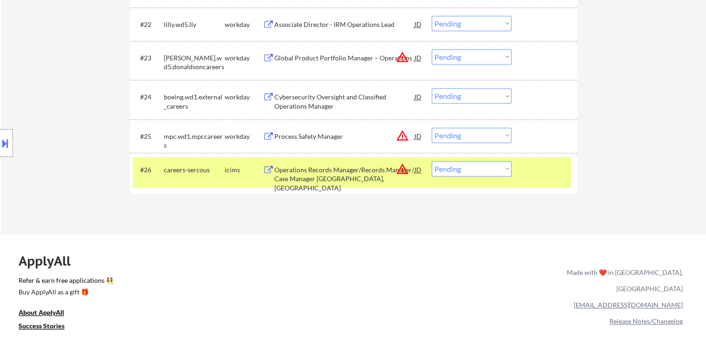
click at [80, 95] on div "Location Inclusions:" at bounding box center [83, 143] width 166 height 172
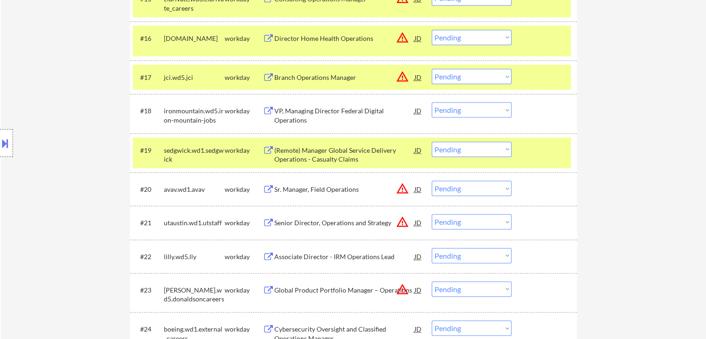
click at [103, 156] on div "Location Inclusions:" at bounding box center [83, 143] width 166 height 172
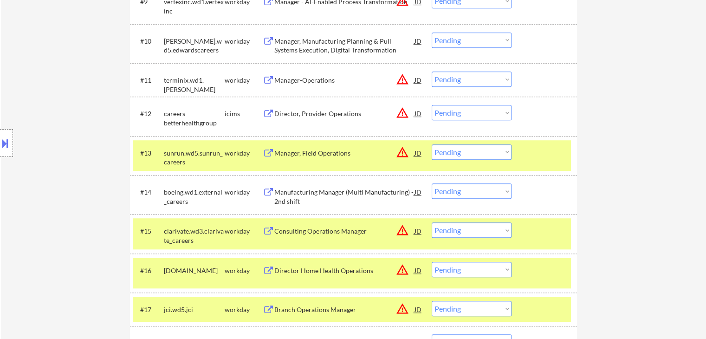
click at [90, 157] on div "Location Inclusions:" at bounding box center [83, 143] width 166 height 172
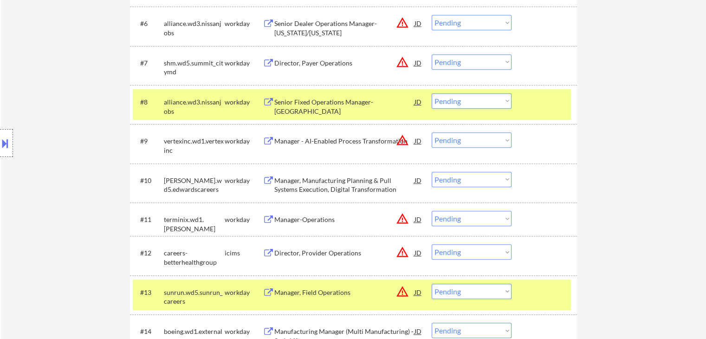
click at [89, 156] on div "Location Inclusions:" at bounding box center [83, 143] width 166 height 172
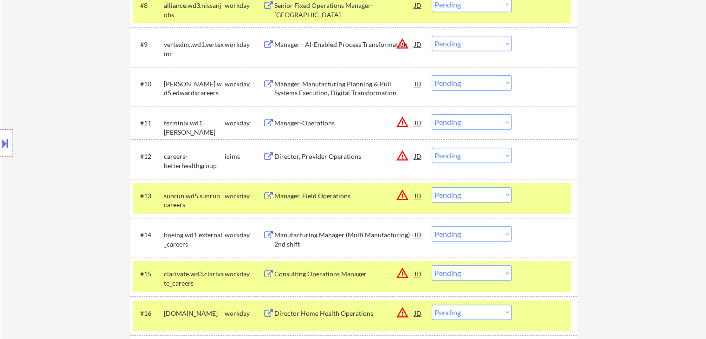
scroll to position [626, 0]
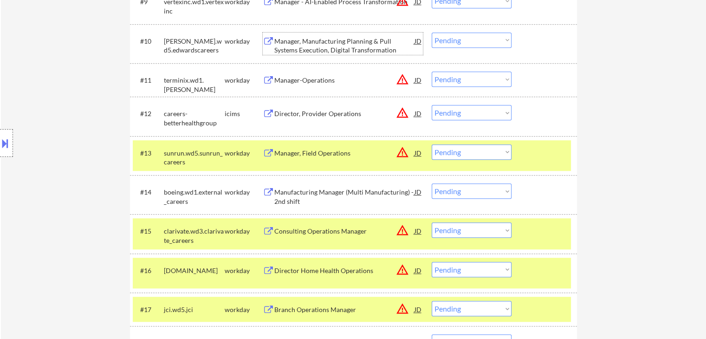
click at [318, 47] on div "Manager, Manufacturing Planning & Pull Systems Execution, Digital Transformation" at bounding box center [344, 46] width 140 height 18
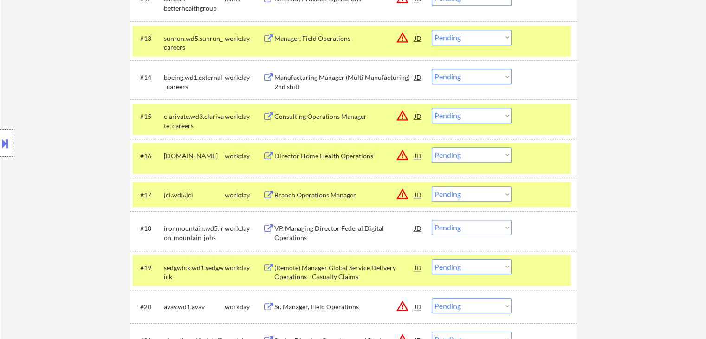
scroll to position [766, 0]
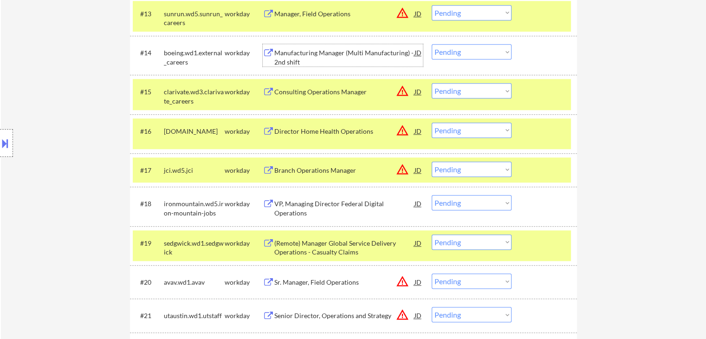
click at [321, 49] on div "Manufacturing Manager (Multi Manufacturing) - 2nd shift" at bounding box center [344, 57] width 140 height 18
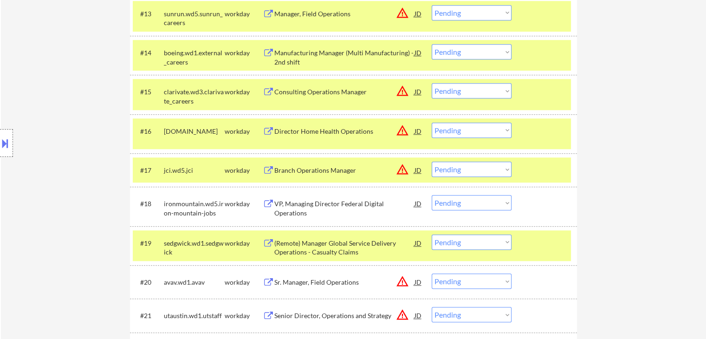
scroll to position [812, 0]
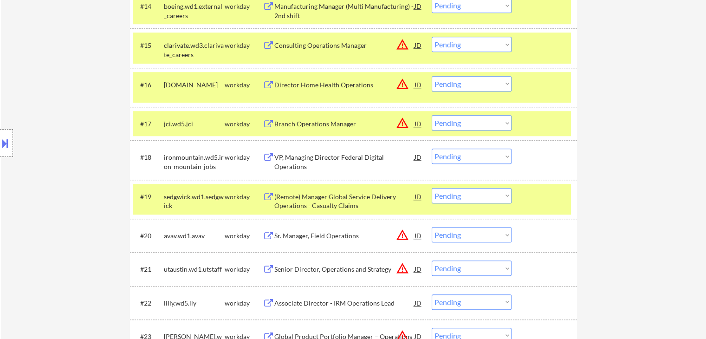
click at [330, 159] on div "VP, Managing Director Federal Digital Operations" at bounding box center [344, 162] width 140 height 18
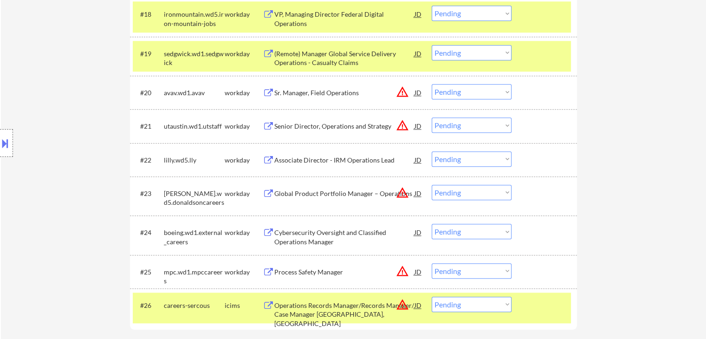
scroll to position [998, 0]
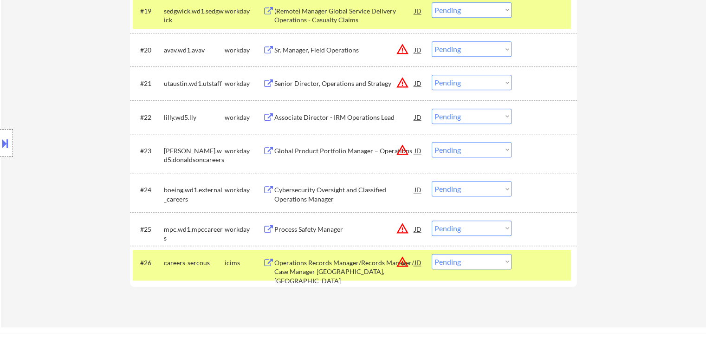
click at [308, 187] on div "Cybersecurity Oversight and Classified Operations Manager" at bounding box center [344, 194] width 140 height 18
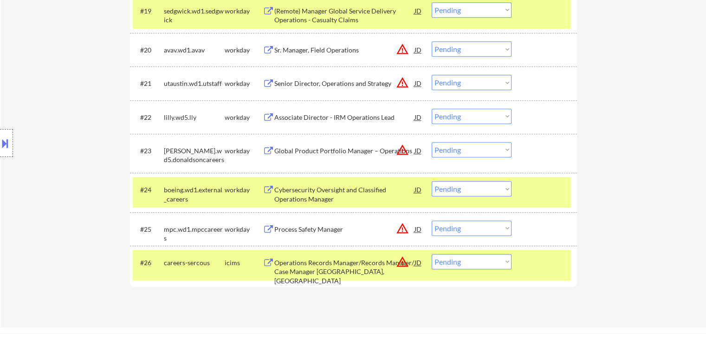
scroll to position [498, 0]
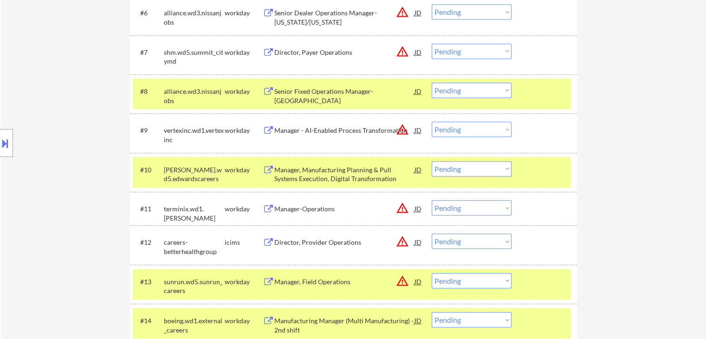
click at [485, 173] on select "Choose an option... Pending Applied Excluded (Questions) Excluded (Expired) Exc…" at bounding box center [472, 168] width 80 height 15
click at [432, 161] on select "Choose an option... Pending Applied Excluded (Questions) Excluded (Expired) Exc…" at bounding box center [472, 168] width 80 height 15
select select ""pending""
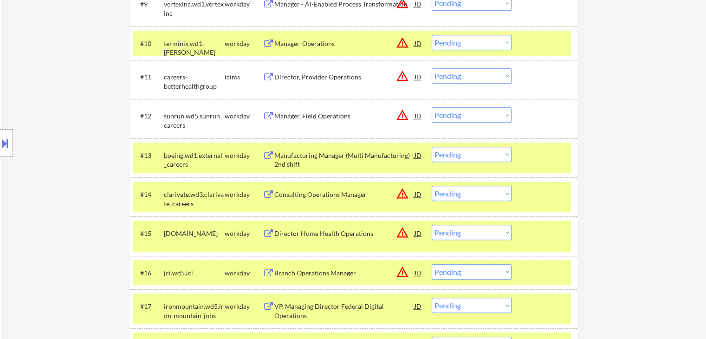
scroll to position [637, 0]
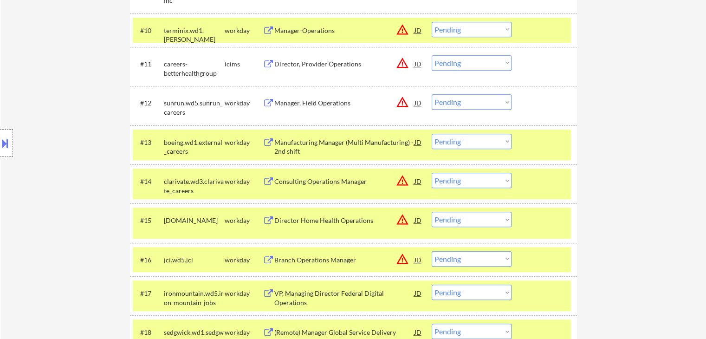
click at [497, 143] on select "Choose an option... Pending Applied Excluded (Questions) Excluded (Expired) Exc…" at bounding box center [472, 141] width 80 height 15
click at [463, 138] on select "Choose an option... Pending Applied Excluded (Questions) Excluded (Expired) Exc…" at bounding box center [472, 141] width 80 height 15
click at [455, 144] on select "Choose an option... Pending Applied Excluded (Questions) Excluded (Expired) Exc…" at bounding box center [472, 141] width 80 height 15
click at [432, 134] on select "Choose an option... Pending Applied Excluded (Questions) Excluded (Expired) Exc…" at bounding box center [472, 141] width 80 height 15
select select ""pending""
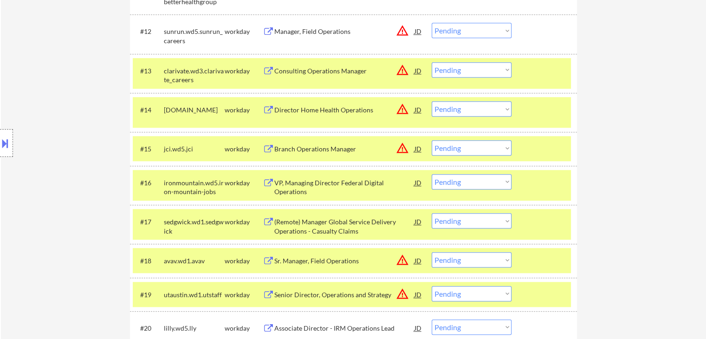
scroll to position [776, 0]
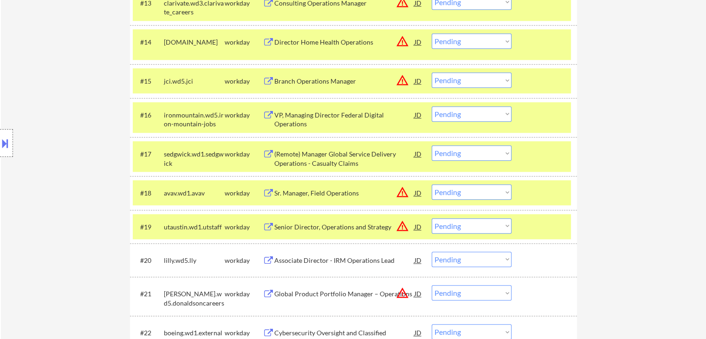
click at [462, 117] on select "Choose an option... Pending Applied Excluded (Questions) Excluded (Expired) Exc…" at bounding box center [472, 113] width 80 height 15
click at [432, 106] on select "Choose an option... Pending Applied Excluded (Questions) Excluded (Expired) Exc…" at bounding box center [472, 113] width 80 height 15
select select ""pending""
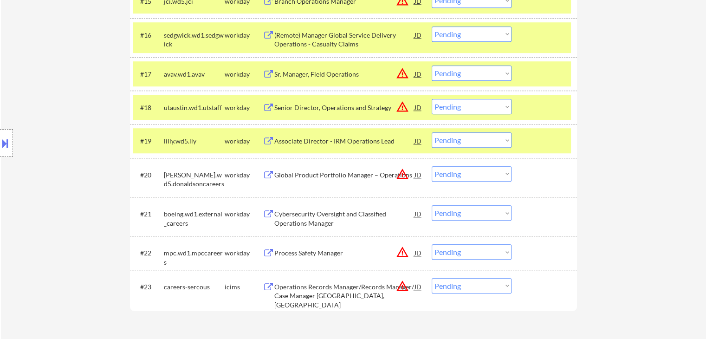
scroll to position [869, 0]
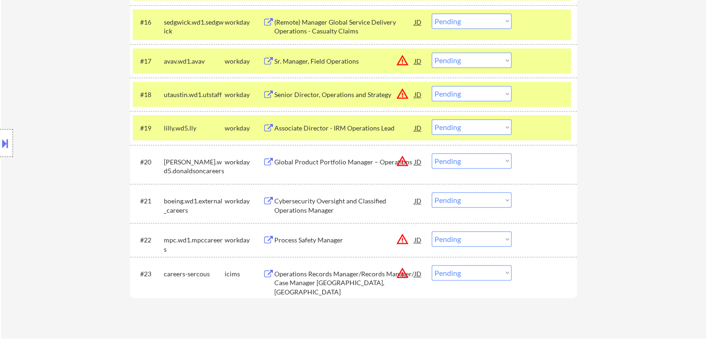
click at [470, 210] on div "#21 boeing.wd1.external_careers workday Cybersecurity Oversight and Classified …" at bounding box center [352, 203] width 438 height 31
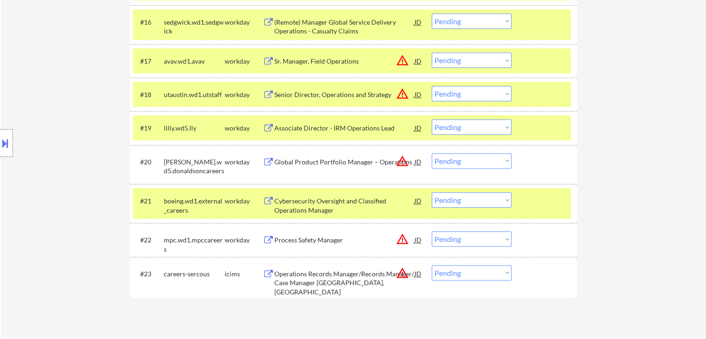
click at [471, 200] on select "Choose an option... Pending Applied Excluded (Questions) Excluded (Expired) Exc…" at bounding box center [472, 199] width 80 height 15
click at [432, 192] on select "Choose an option... Pending Applied Excluded (Questions) Excluded (Expired) Exc…" at bounding box center [472, 199] width 80 height 15
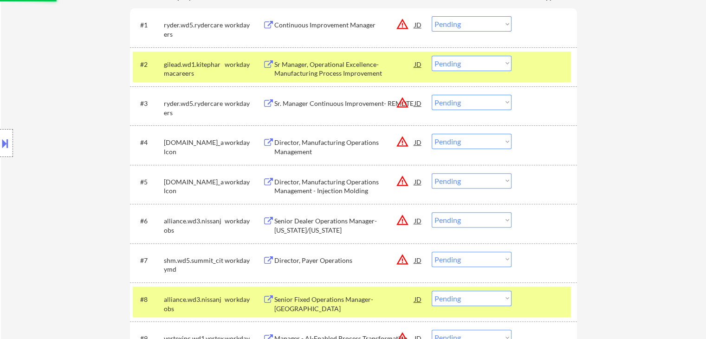
scroll to position [173, 0]
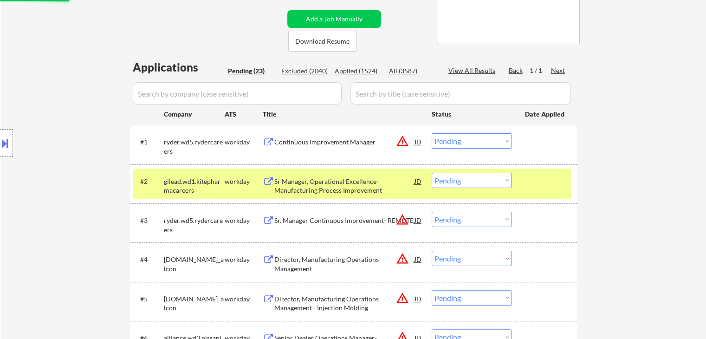
select select ""pending""
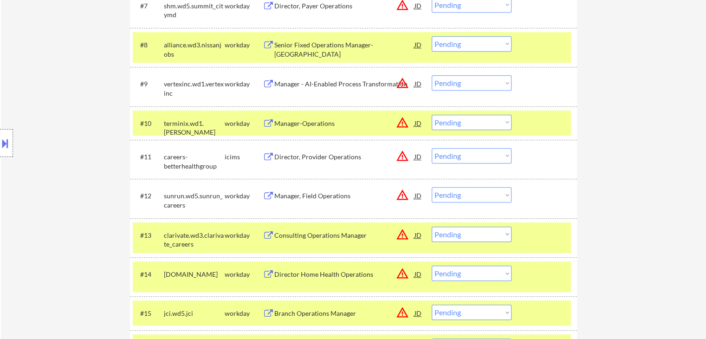
drag, startPoint x: 669, startPoint y: 133, endPoint x: 559, endPoint y: 143, distance: 110.1
click at [668, 133] on div "← Return to /applysquad Mailslurp Inbox Job Search Builder Kabiru Alowonle User…" at bounding box center [353, 58] width 705 height 1131
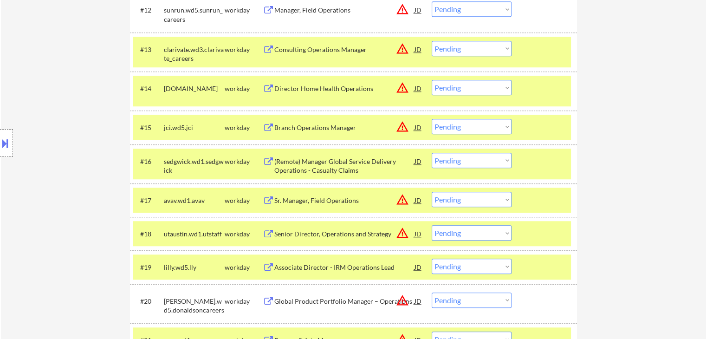
drag, startPoint x: 654, startPoint y: 154, endPoint x: 619, endPoint y: 164, distance: 36.3
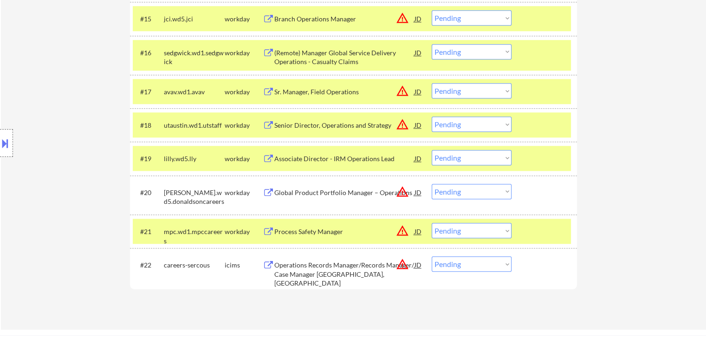
scroll to position [962, 0]
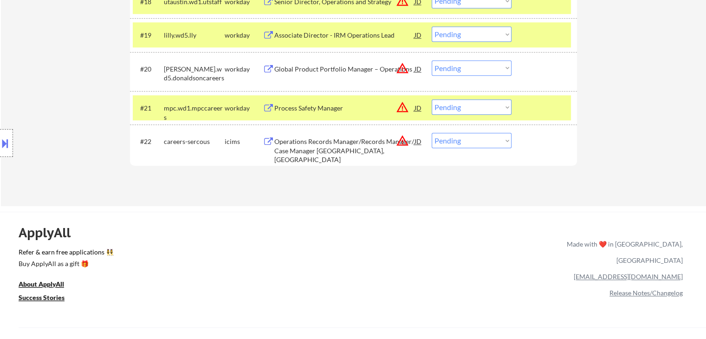
drag, startPoint x: 601, startPoint y: 121, endPoint x: 603, endPoint y: 130, distance: 9.5
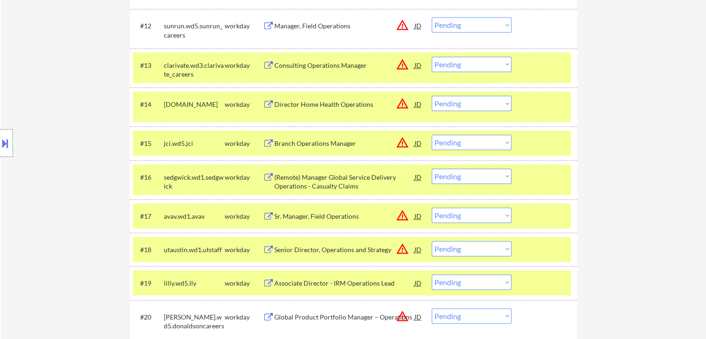
scroll to position [637, 0]
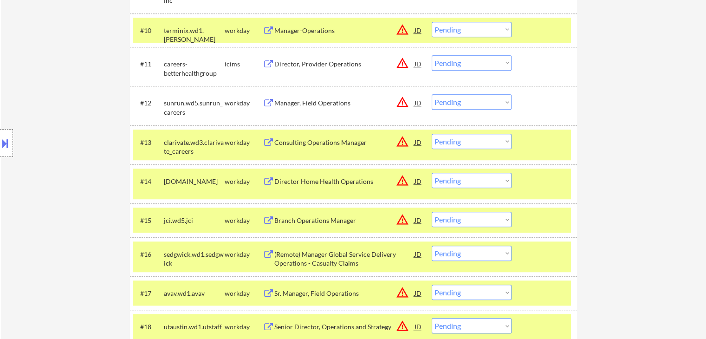
click at [44, 153] on div "Location Inclusions:" at bounding box center [83, 143] width 166 height 172
click at [30, 121] on div "Location Inclusions:" at bounding box center [83, 143] width 166 height 172
click at [33, 126] on div "Location Inclusions:" at bounding box center [83, 143] width 166 height 172
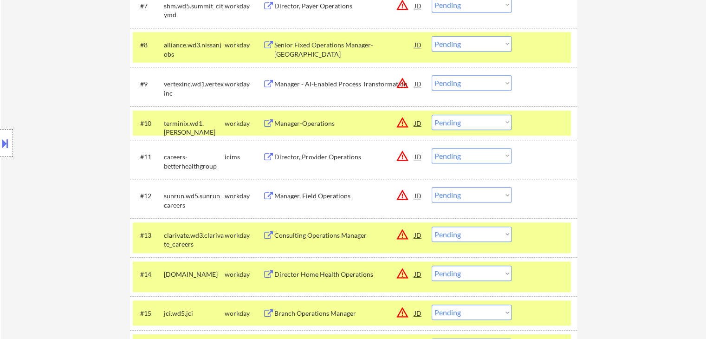
click at [36, 129] on div "Location Inclusions:" at bounding box center [83, 143] width 166 height 172
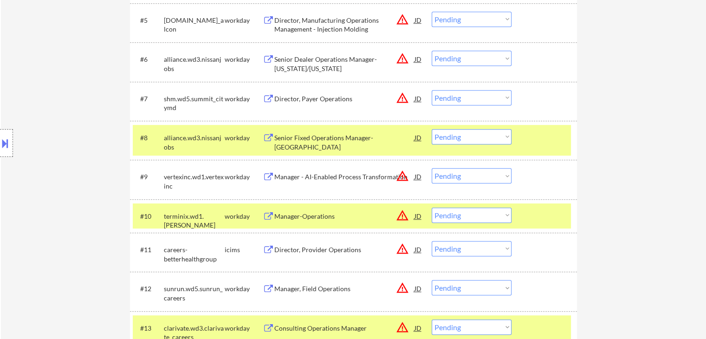
click at [38, 130] on div "Location Inclusions:" at bounding box center [83, 143] width 166 height 172
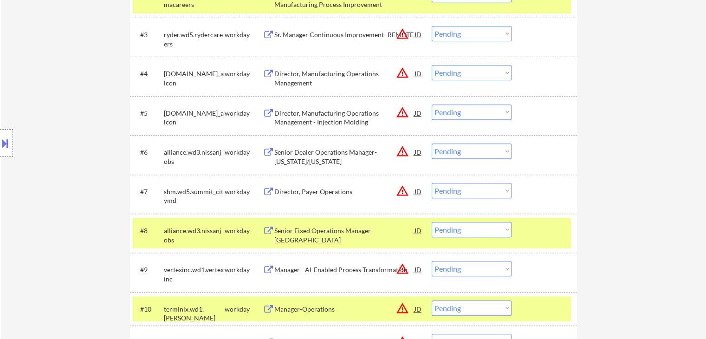
click at [38, 130] on div "Location Inclusions:" at bounding box center [83, 143] width 166 height 172
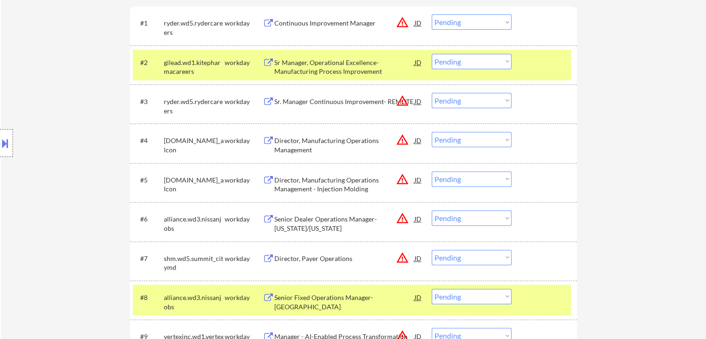
scroll to position [219, 0]
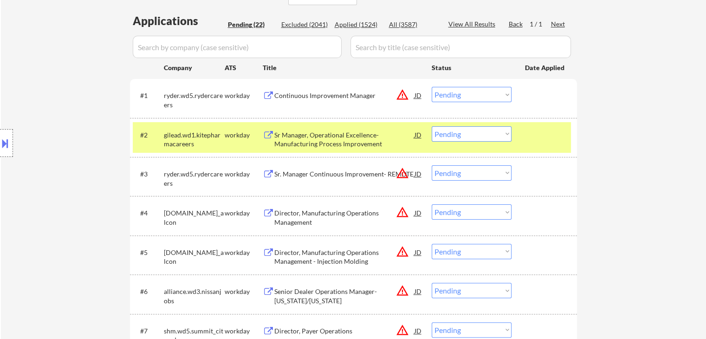
click at [41, 130] on div "Location Inclusions:" at bounding box center [83, 143] width 166 height 172
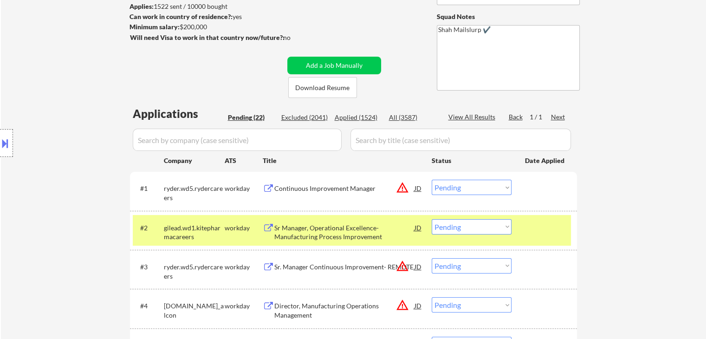
click at [43, 131] on div "Location Inclusions:" at bounding box center [83, 143] width 166 height 172
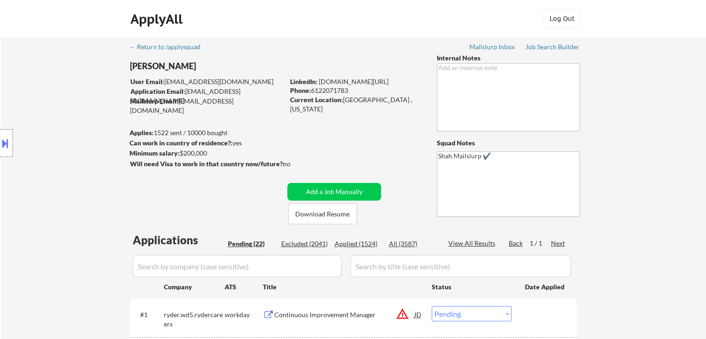
drag, startPoint x: 59, startPoint y: 124, endPoint x: 61, endPoint y: 132, distance: 8.5
click at [59, 123] on div "Location Inclusions:" at bounding box center [83, 143] width 166 height 172
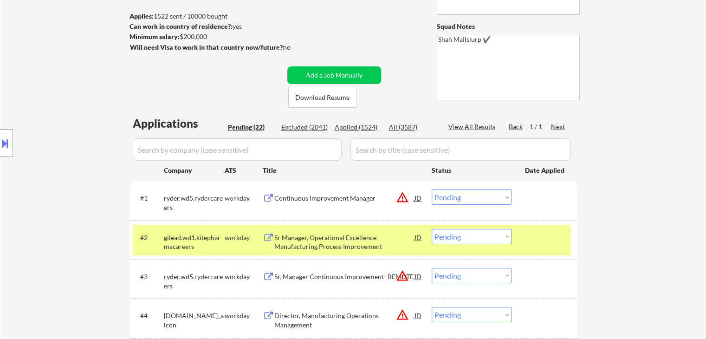
scroll to position [139, 0]
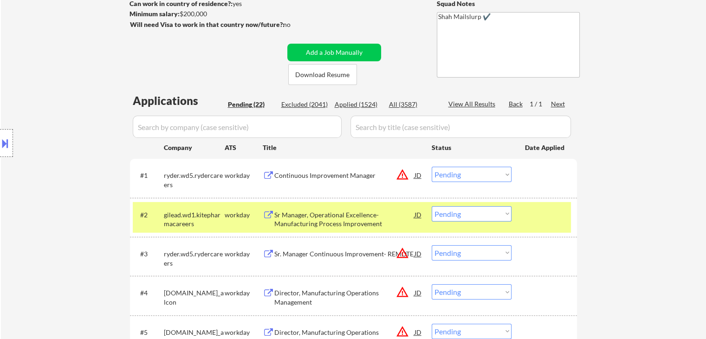
click at [82, 133] on div "Location Inclusions:" at bounding box center [83, 143] width 166 height 172
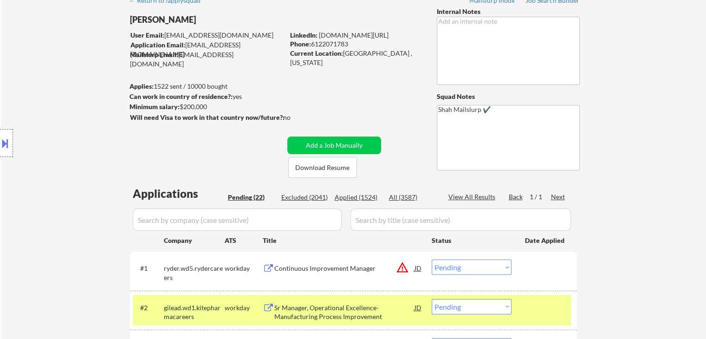
click at [83, 133] on div "Location Inclusions:" at bounding box center [83, 143] width 166 height 172
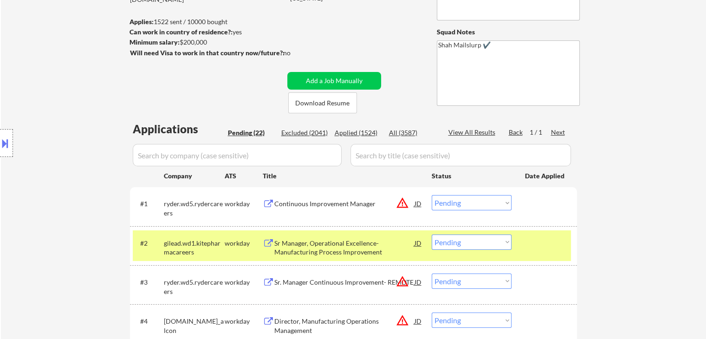
scroll to position [139, 0]
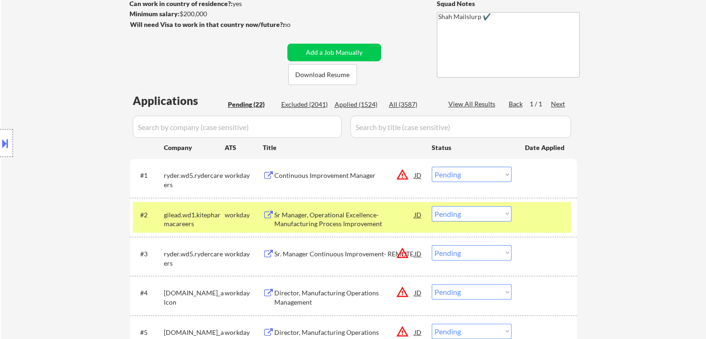
click at [83, 137] on div "Location Inclusions:" at bounding box center [83, 143] width 166 height 172
click at [83, 138] on div "Location Inclusions:" at bounding box center [83, 143] width 166 height 172
click at [84, 138] on div "Location Inclusions:" at bounding box center [83, 143] width 166 height 172
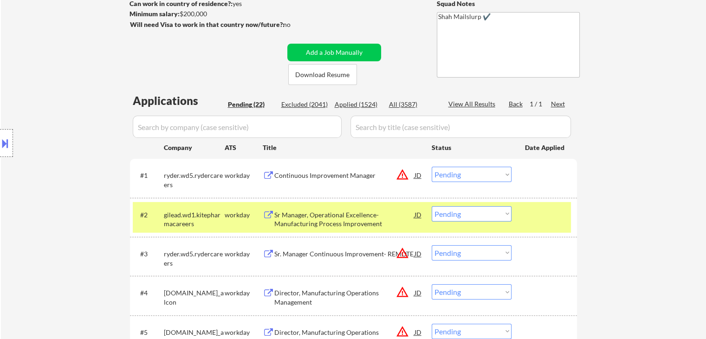
click at [84, 138] on div "Location Inclusions:" at bounding box center [83, 143] width 166 height 172
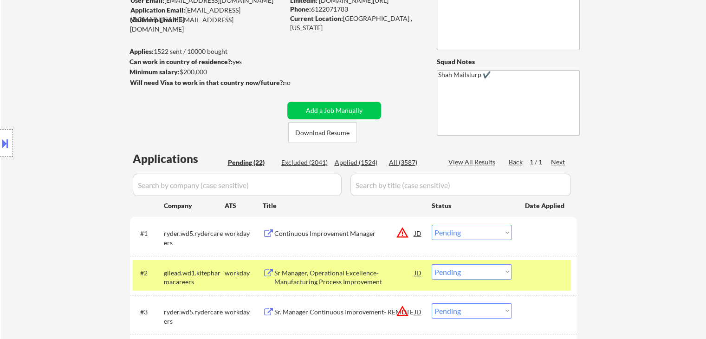
scroll to position [46, 0]
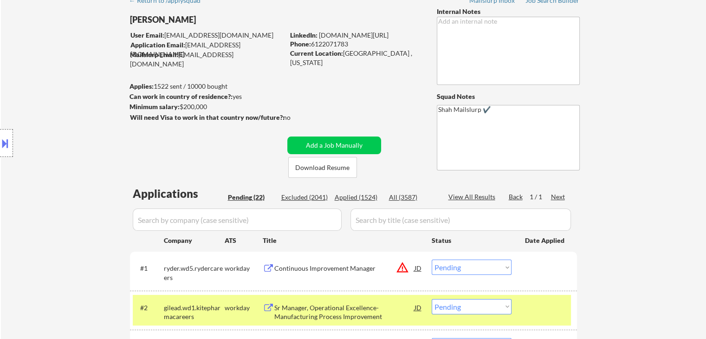
click at [84, 139] on div "Location Inclusions:" at bounding box center [83, 143] width 166 height 172
click at [85, 139] on div "Location Inclusions:" at bounding box center [83, 143] width 166 height 172
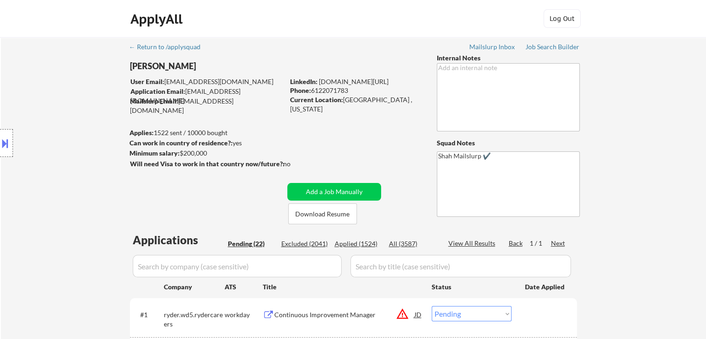
click at [85, 139] on div "Location Inclusions:" at bounding box center [83, 143] width 166 height 172
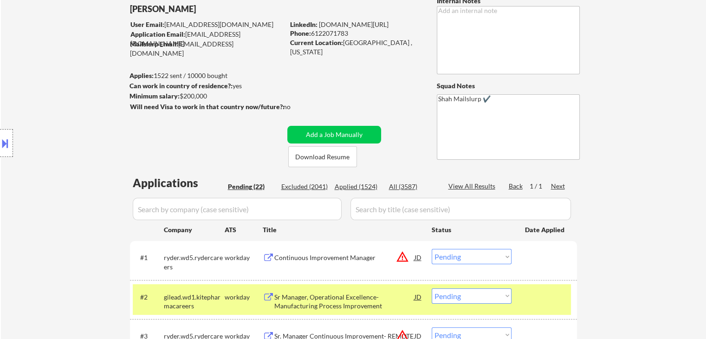
scroll to position [93, 0]
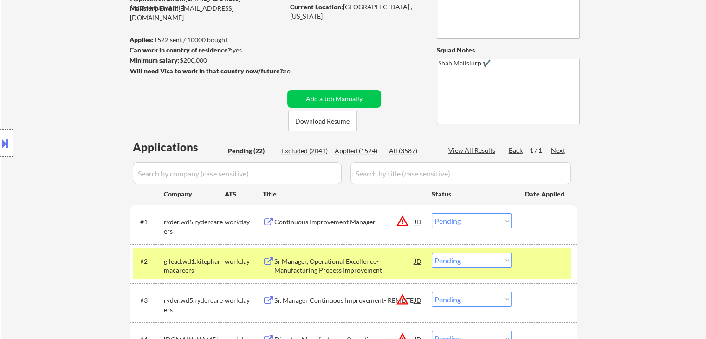
click at [82, 141] on div "Location Inclusions:" at bounding box center [83, 143] width 166 height 172
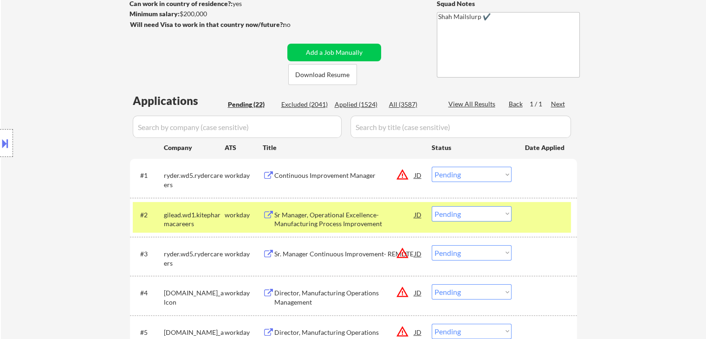
click at [82, 141] on div "Location Inclusions:" at bounding box center [83, 143] width 166 height 172
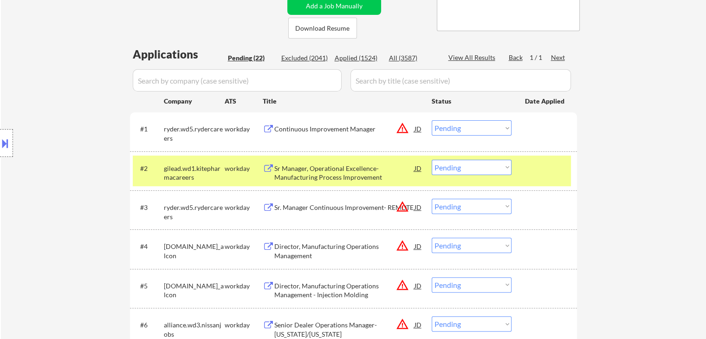
click at [82, 141] on div "Location Inclusions:" at bounding box center [83, 143] width 166 height 172
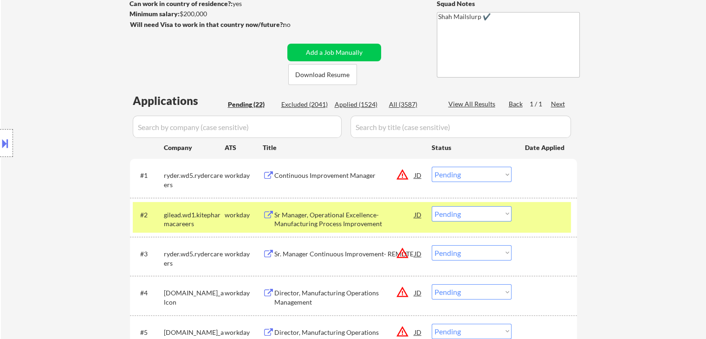
click at [82, 142] on div "Location Inclusions:" at bounding box center [83, 143] width 166 height 172
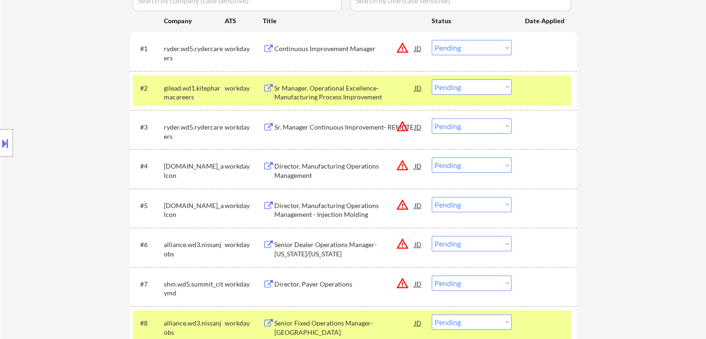
scroll to position [279, 0]
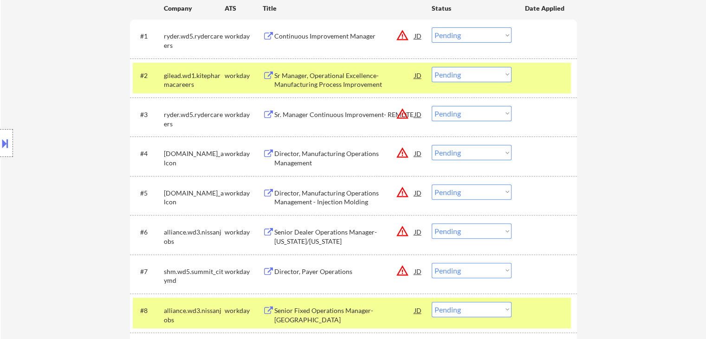
click at [77, 144] on div "Location Inclusions:" at bounding box center [83, 143] width 166 height 172
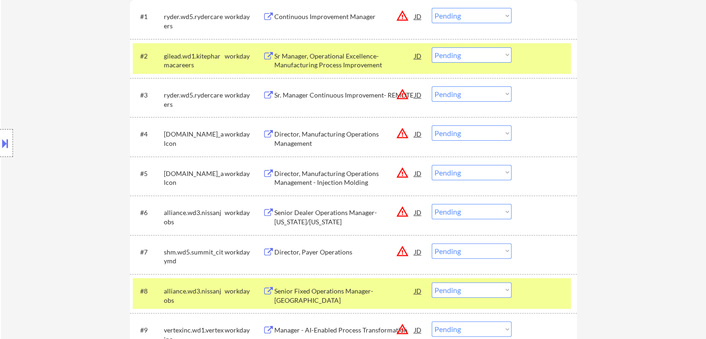
scroll to position [371, 0]
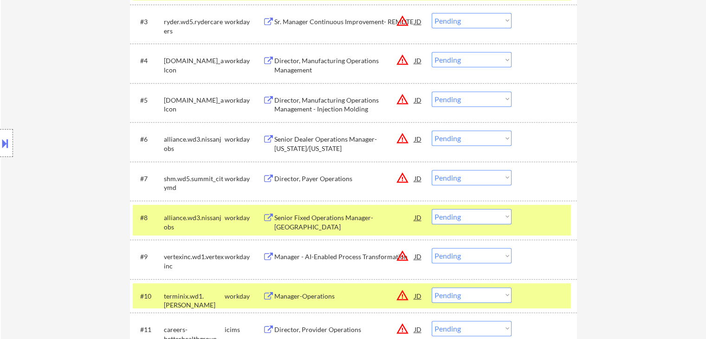
click at [72, 156] on div "Location Inclusions:" at bounding box center [83, 143] width 166 height 172
click at [72, 157] on div "Location Inclusions:" at bounding box center [83, 143] width 166 height 172
click at [73, 157] on div "Location Inclusions:" at bounding box center [83, 143] width 166 height 172
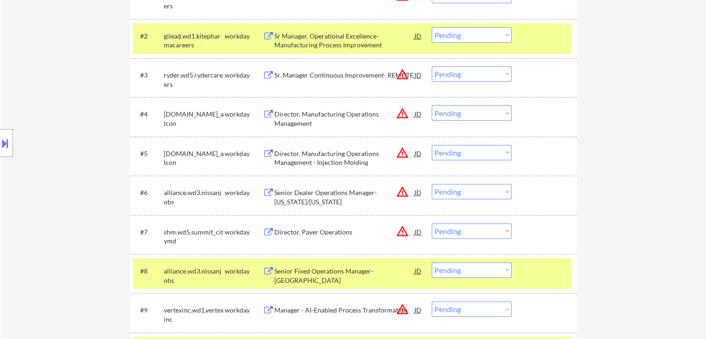
scroll to position [279, 0]
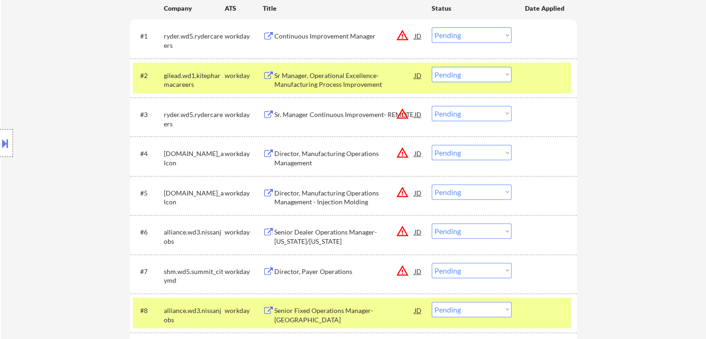
click at [72, 158] on div "Location Inclusions:" at bounding box center [83, 143] width 166 height 172
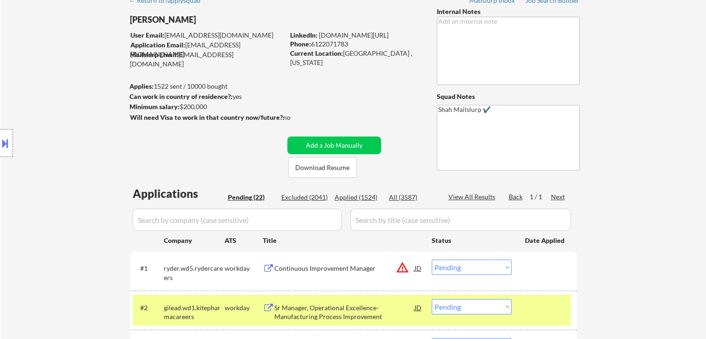
click at [69, 152] on div "Location Inclusions:" at bounding box center [83, 143] width 166 height 172
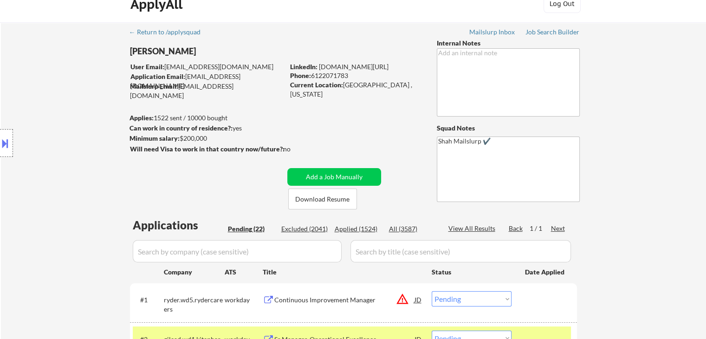
scroll to position [0, 0]
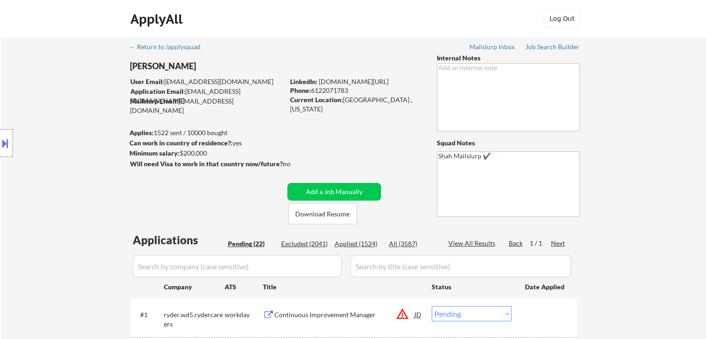
click at [82, 150] on div "Location Inclusions:" at bounding box center [83, 143] width 166 height 172
click at [84, 150] on div "Location Inclusions:" at bounding box center [83, 143] width 166 height 172
click at [77, 132] on div "Location Inclusions:" at bounding box center [83, 143] width 166 height 172
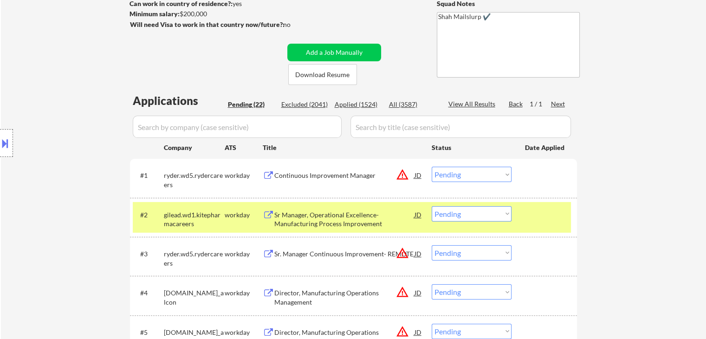
click at [77, 126] on div "Location Inclusions:" at bounding box center [83, 143] width 166 height 172
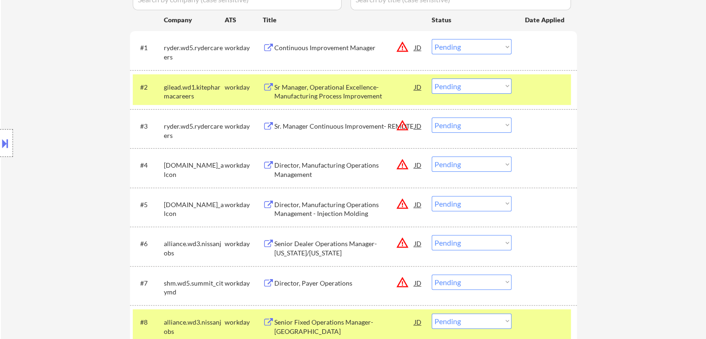
scroll to position [279, 0]
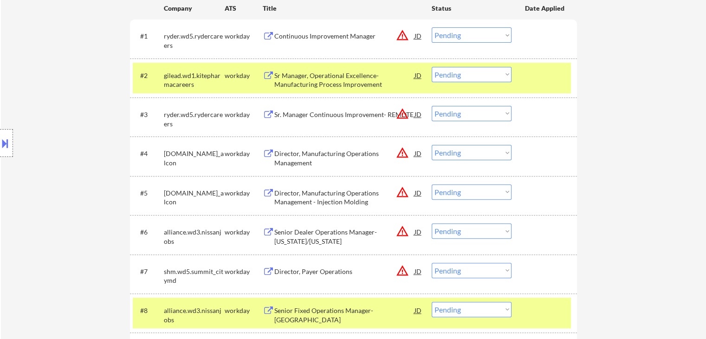
click at [59, 127] on div "Location Inclusions:" at bounding box center [83, 143] width 166 height 172
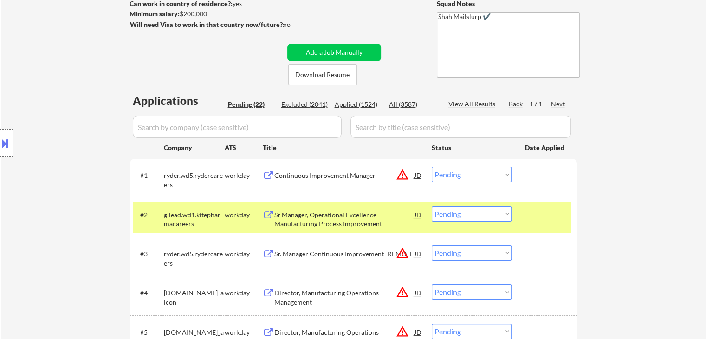
click at [63, 128] on div "Location Inclusions:" at bounding box center [83, 143] width 166 height 172
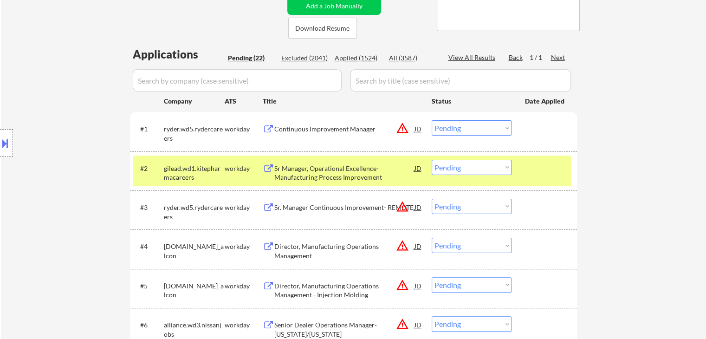
click at [59, 140] on div "Location Inclusions:" at bounding box center [83, 143] width 166 height 172
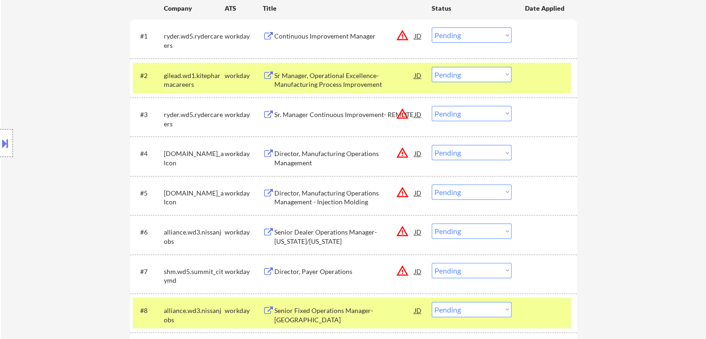
click at [56, 149] on div "Location Inclusions:" at bounding box center [83, 143] width 166 height 172
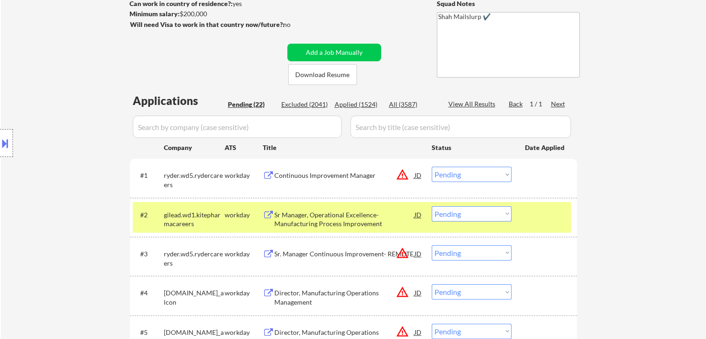
click at [56, 149] on div "Location Inclusions:" at bounding box center [83, 143] width 166 height 172
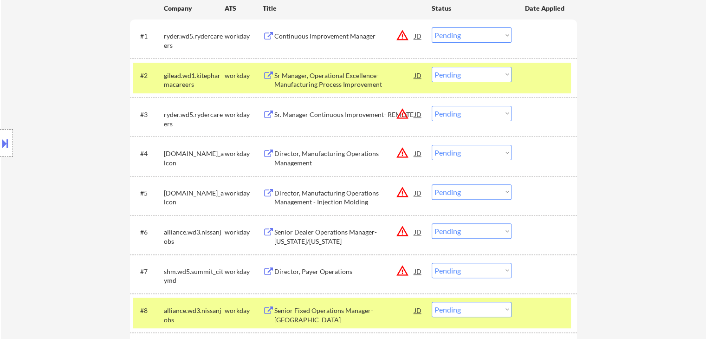
click at [50, 168] on div "Location Inclusions:" at bounding box center [83, 143] width 166 height 172
click at [52, 168] on div "Location Inclusions:" at bounding box center [83, 143] width 166 height 172
click at [54, 168] on div "Location Inclusions:" at bounding box center [83, 143] width 166 height 172
click at [55, 168] on div "Location Inclusions:" at bounding box center [83, 143] width 166 height 172
click at [56, 168] on div "Location Inclusions:" at bounding box center [83, 143] width 166 height 172
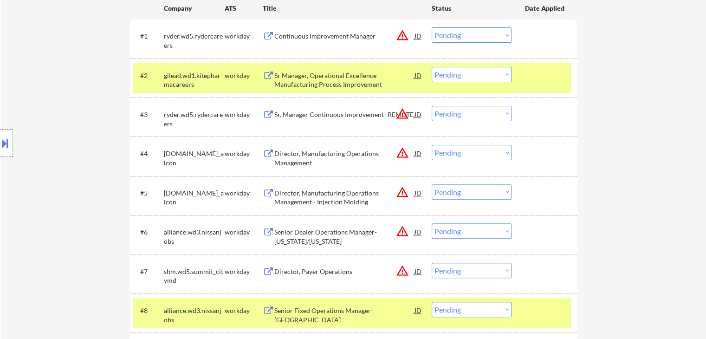
click at [56, 168] on div "Location Inclusions:" at bounding box center [83, 143] width 166 height 172
click at [56, 169] on div "Location Inclusions:" at bounding box center [83, 143] width 166 height 172
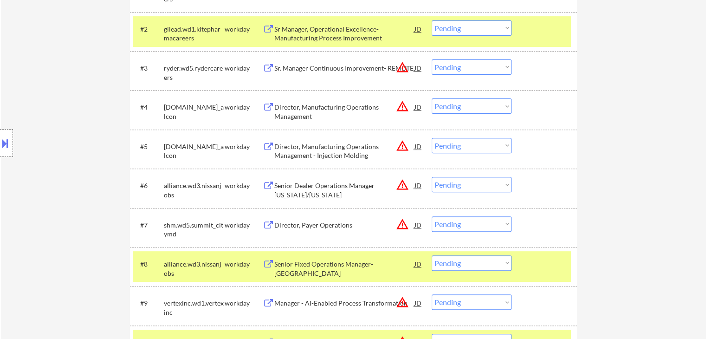
click at [56, 169] on div "Location Inclusions:" at bounding box center [83, 143] width 166 height 172
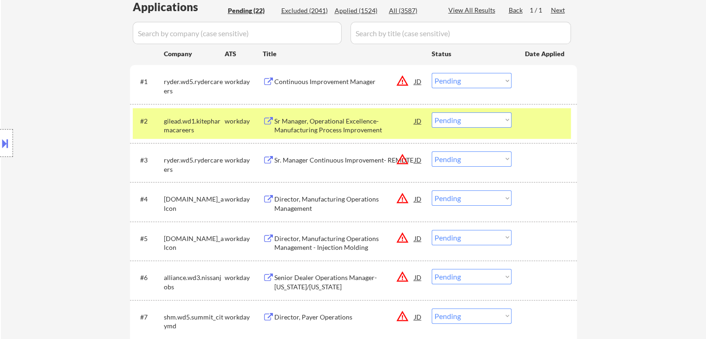
scroll to position [232, 0]
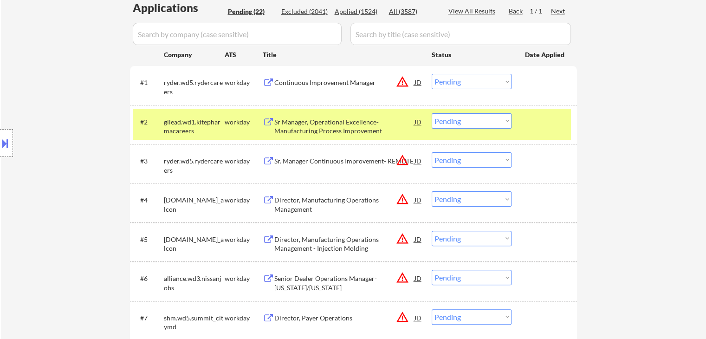
click at [57, 169] on div "Location Inclusions:" at bounding box center [83, 143] width 166 height 172
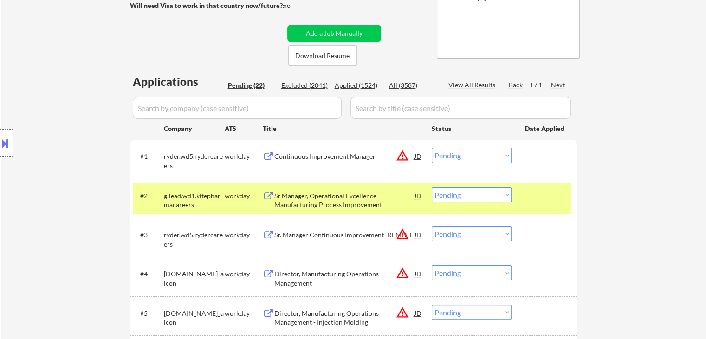
scroll to position [93, 0]
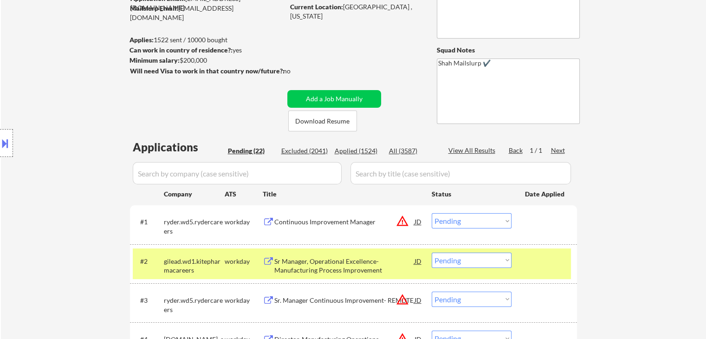
click at [59, 170] on div "Location Inclusions:" at bounding box center [83, 143] width 166 height 172
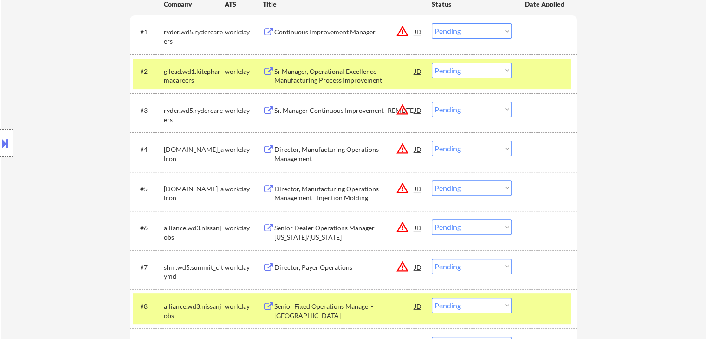
scroll to position [325, 0]
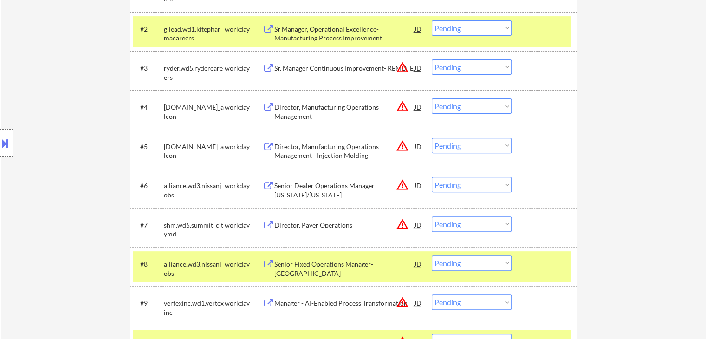
drag, startPoint x: 64, startPoint y: 181, endPoint x: 56, endPoint y: 208, distance: 29.1
click at [65, 181] on div "Location Inclusions:" at bounding box center [83, 143] width 166 height 172
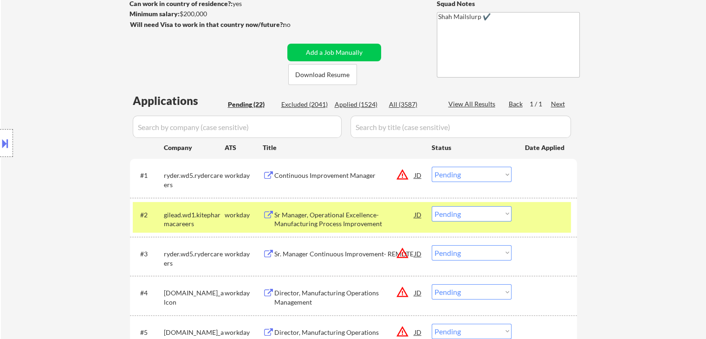
click at [61, 198] on div "Location Inclusions:" at bounding box center [83, 143] width 166 height 172
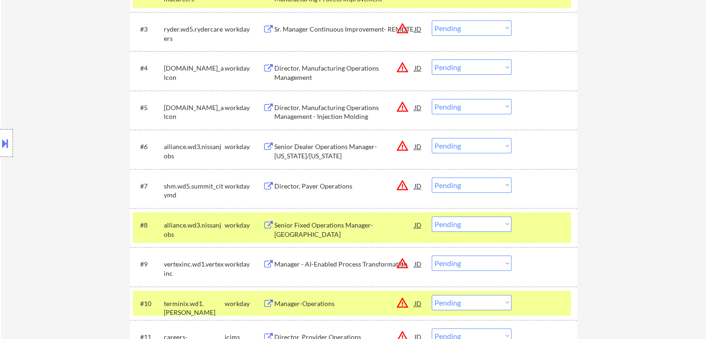
scroll to position [371, 0]
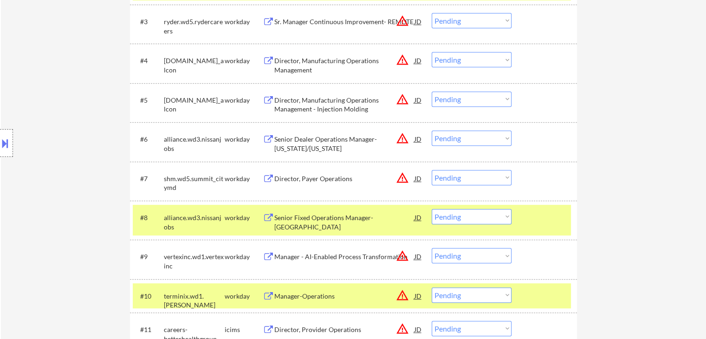
click at [33, 155] on div "Location Inclusions:" at bounding box center [83, 143] width 166 height 172
click at [33, 158] on div "Location Inclusions:" at bounding box center [83, 143] width 166 height 172
click at [697, 158] on div "← Return to /applysquad Mailslurp Inbox Job Search Builder Kabiru Alowonle User…" at bounding box center [353, 231] width 705 height 1131
click at [643, 159] on div "← Return to /applysquad Mailslurp Inbox Job Search Builder Kabiru Alowonle User…" at bounding box center [353, 231] width 705 height 1131
click at [650, 159] on div "← Return to /applysquad Mailslurp Inbox Job Search Builder Kabiru Alowonle User…" at bounding box center [353, 231] width 705 height 1131
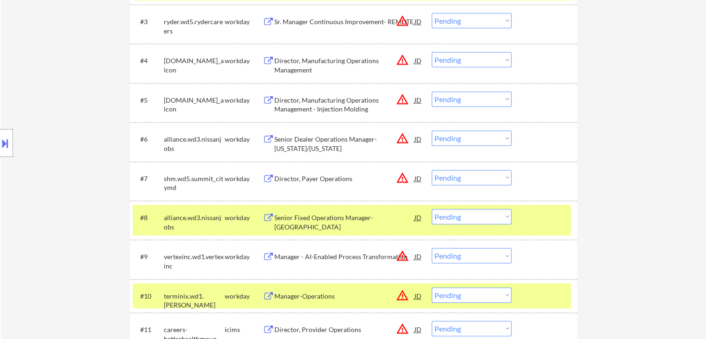
click at [652, 164] on div "← Return to /applysquad Mailslurp Inbox Job Search Builder Kabiru Alowonle User…" at bounding box center [353, 231] width 705 height 1131
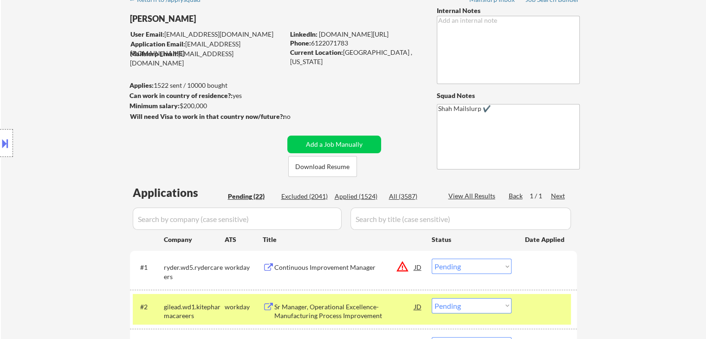
scroll to position [0, 0]
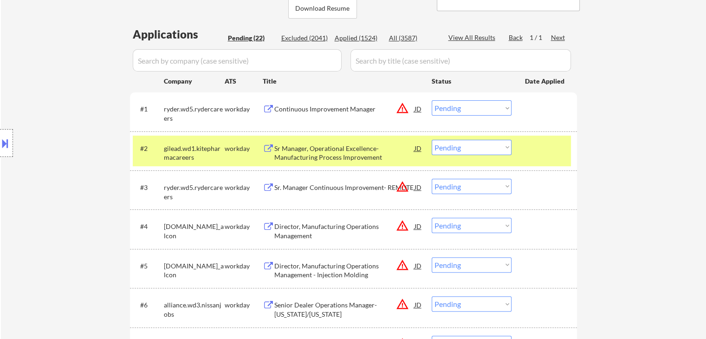
scroll to position [232, 0]
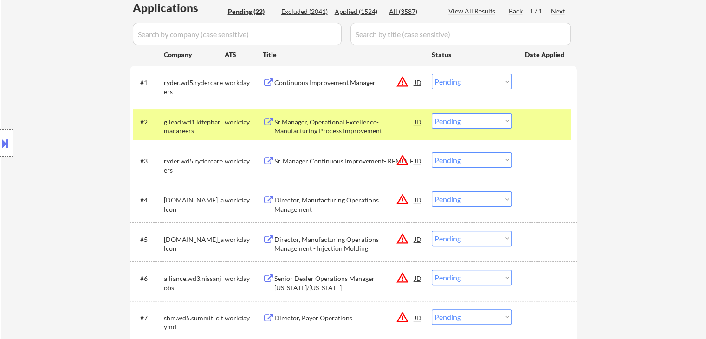
click at [47, 108] on div "Location Inclusions:" at bounding box center [83, 143] width 166 height 172
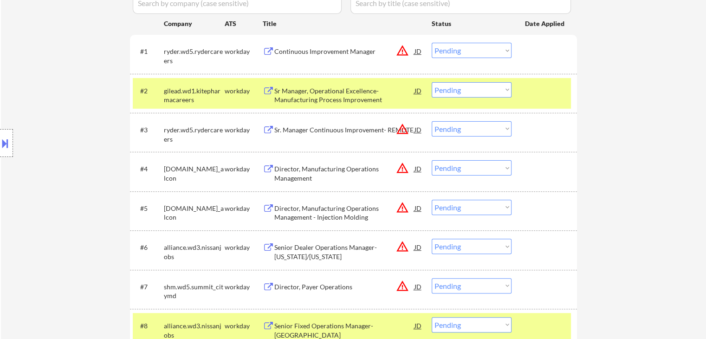
scroll to position [186, 0]
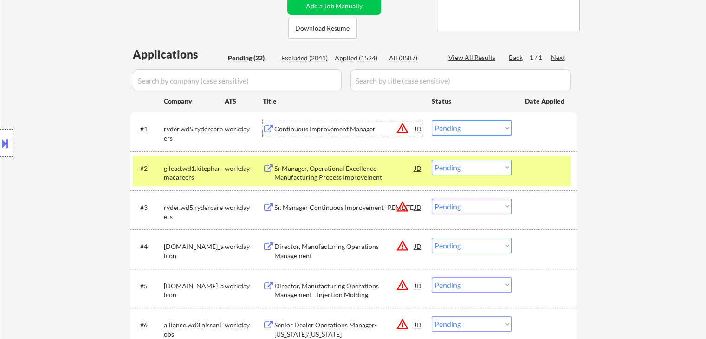
drag, startPoint x: 297, startPoint y: 126, endPoint x: 319, endPoint y: 127, distance: 22.3
click at [308, 126] on div "Continuous Improvement Manager" at bounding box center [344, 128] width 140 height 9
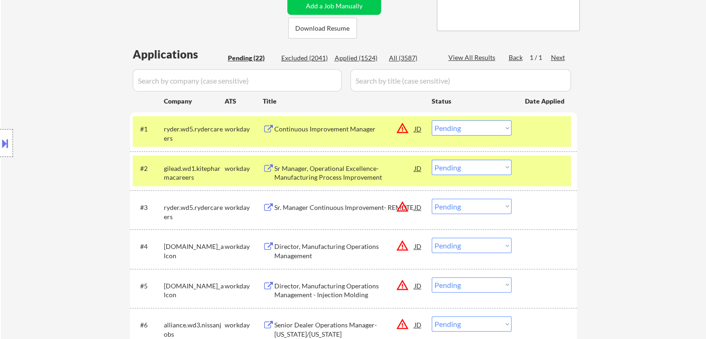
drag, startPoint x: 470, startPoint y: 123, endPoint x: 461, endPoint y: 125, distance: 9.5
click at [470, 123] on select "Choose an option... Pending Applied Excluded (Questions) Excluded (Expired) Exc…" at bounding box center [472, 127] width 80 height 15
click at [432, 120] on select "Choose an option... Pending Applied Excluded (Questions) Excluded (Expired) Exc…" at bounding box center [472, 127] width 80 height 15
click at [66, 170] on div "Location Inclusions:" at bounding box center [83, 143] width 166 height 172
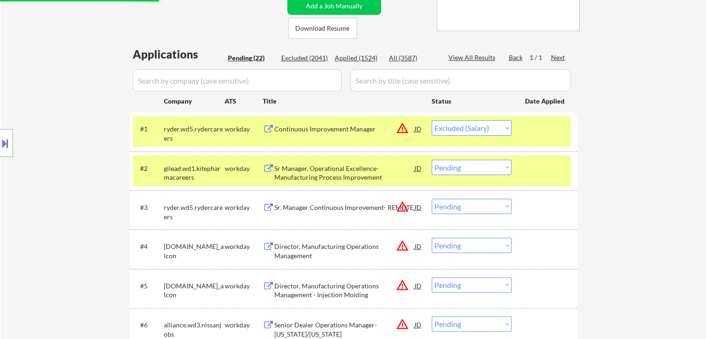
click at [66, 170] on div "Location Inclusions:" at bounding box center [83, 143] width 166 height 172
click at [66, 171] on div "Location Inclusions:" at bounding box center [83, 143] width 166 height 172
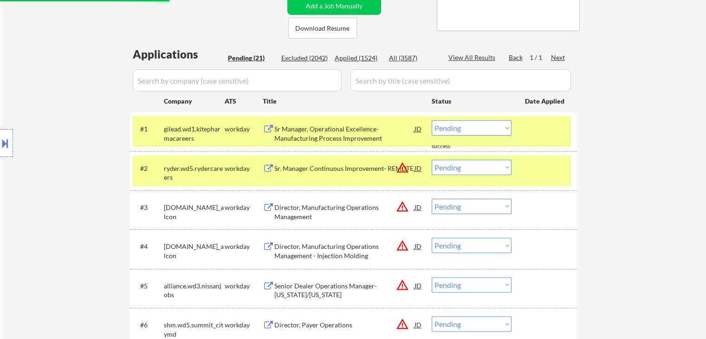
click at [66, 171] on div "Location Inclusions:" at bounding box center [83, 143] width 166 height 172
click at [314, 134] on div "Sr Manager, Operational Excellence- Manufacturing Process Improvement" at bounding box center [344, 133] width 140 height 18
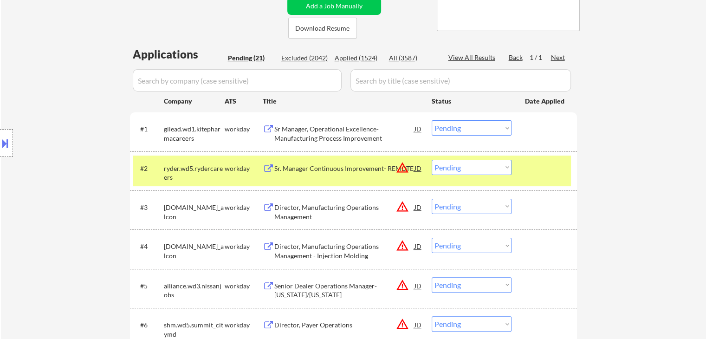
click at [495, 127] on select "Choose an option... Pending Applied Excluded (Questions) Excluded (Expired) Exc…" at bounding box center [472, 127] width 80 height 15
click at [484, 126] on select "Choose an option... Pending Applied Excluded (Questions) Excluded (Expired) Exc…" at bounding box center [472, 127] width 80 height 15
click at [432, 120] on select "Choose an option... Pending Applied Excluded (Questions) Excluded (Expired) Exc…" at bounding box center [472, 127] width 80 height 15
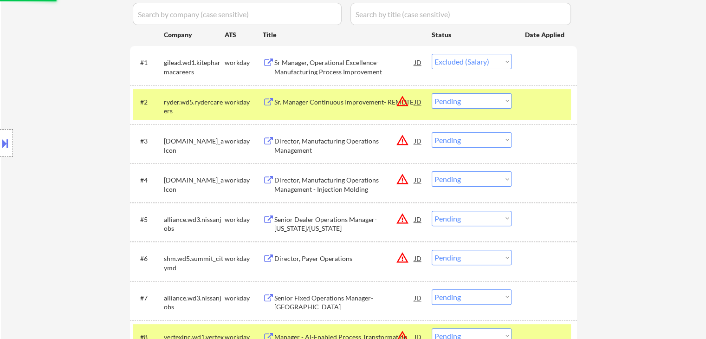
scroll to position [279, 0]
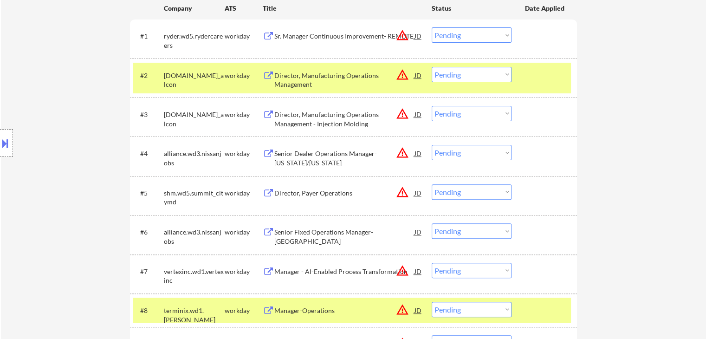
click at [618, 136] on div "← Return to /applysquad Mailslurp Inbox Job Search Builder Kabiru Alowonle User…" at bounding box center [353, 285] width 705 height 1053
click at [350, 36] on div "Sr. Manager Continuous Improvement- REMOTE" at bounding box center [344, 36] width 140 height 9
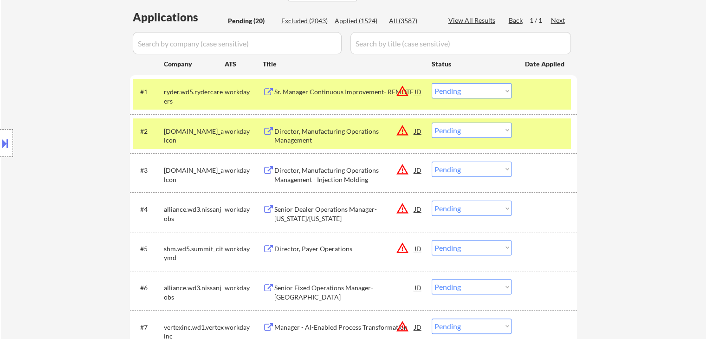
scroll to position [186, 0]
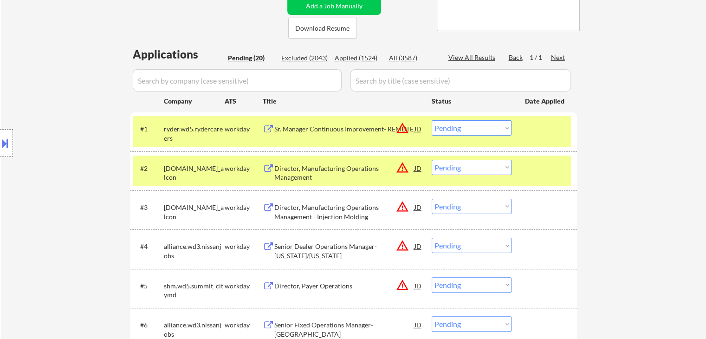
drag, startPoint x: 463, startPoint y: 129, endPoint x: 440, endPoint y: 117, distance: 26.4
click at [464, 127] on select "Choose an option... Pending Applied Excluded (Questions) Excluded (Expired) Exc…" at bounding box center [472, 127] width 80 height 15
click at [432, 120] on select "Choose an option... Pending Applied Excluded (Questions) Excluded (Expired) Exc…" at bounding box center [472, 127] width 80 height 15
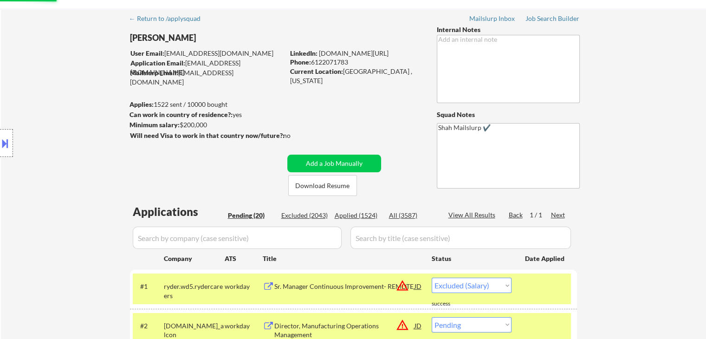
scroll to position [139, 0]
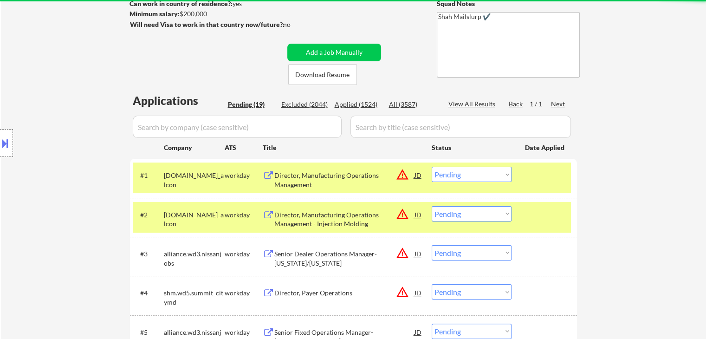
drag, startPoint x: 60, startPoint y: 128, endPoint x: 110, endPoint y: 140, distance: 50.6
click at [60, 128] on div "Location Inclusions:" at bounding box center [83, 143] width 166 height 172
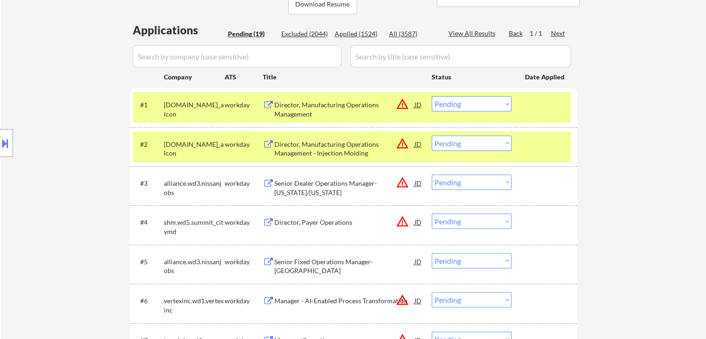
scroll to position [232, 0]
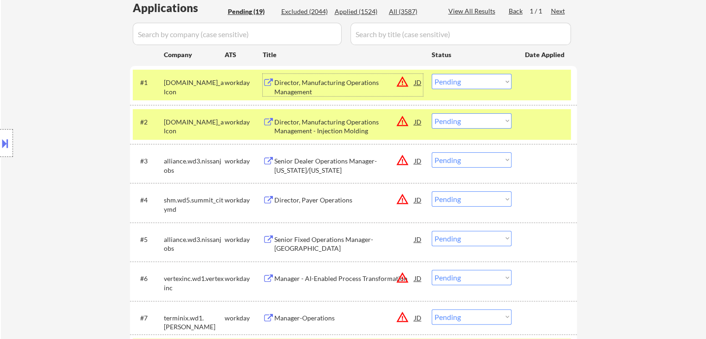
click at [299, 82] on div "Director, Manufacturing Operations Management" at bounding box center [344, 87] width 140 height 18
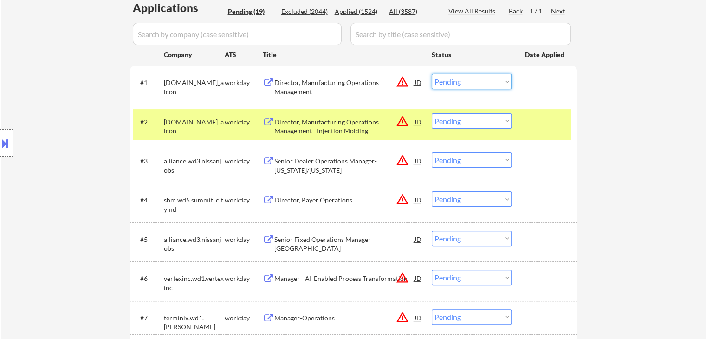
drag, startPoint x: 459, startPoint y: 79, endPoint x: 456, endPoint y: 88, distance: 8.8
click at [459, 79] on select "Choose an option... Pending Applied Excluded (Questions) Excluded (Expired) Exc…" at bounding box center [472, 81] width 80 height 15
click at [432, 74] on select "Choose an option... Pending Applied Excluded (Questions) Excluded (Expired) Exc…" at bounding box center [472, 81] width 80 height 15
click at [525, 123] on div at bounding box center [545, 121] width 41 height 17
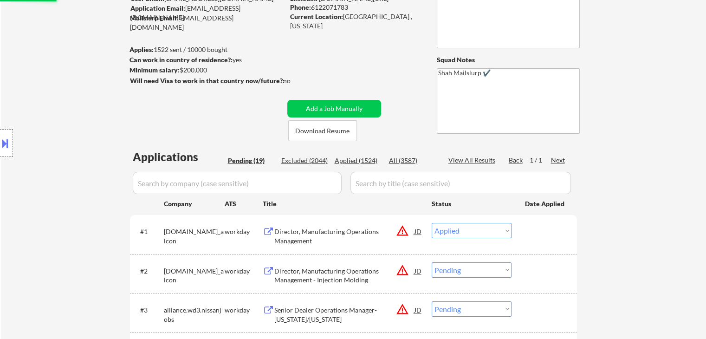
scroll to position [46, 0]
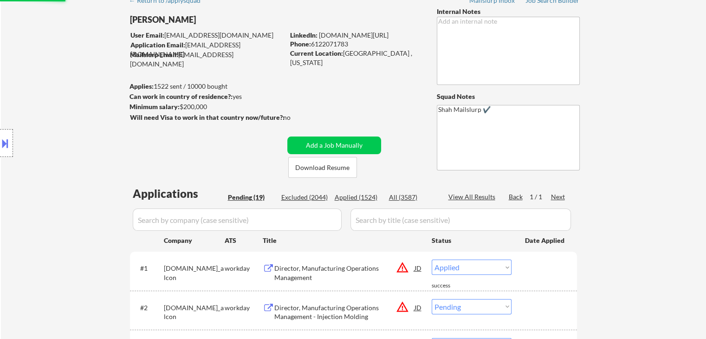
select select ""pending""
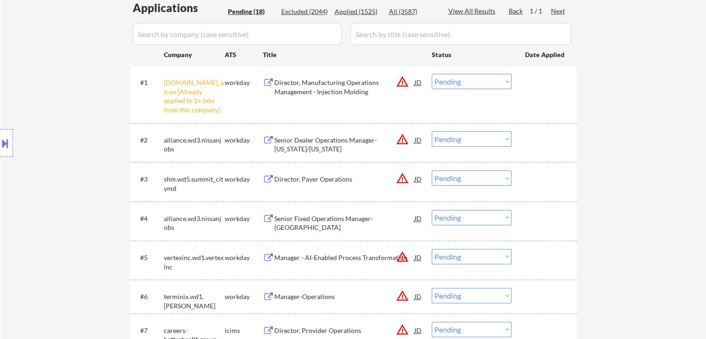
drag, startPoint x: 85, startPoint y: 162, endPoint x: 6, endPoint y: 210, distance: 92.7
click at [84, 162] on div "Location Inclusions:" at bounding box center [83, 143] width 166 height 172
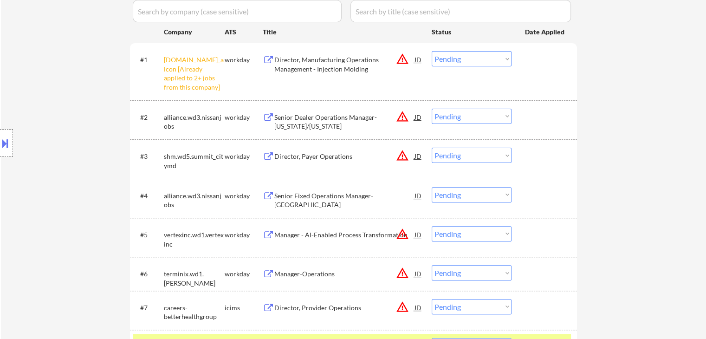
scroll to position [325, 0]
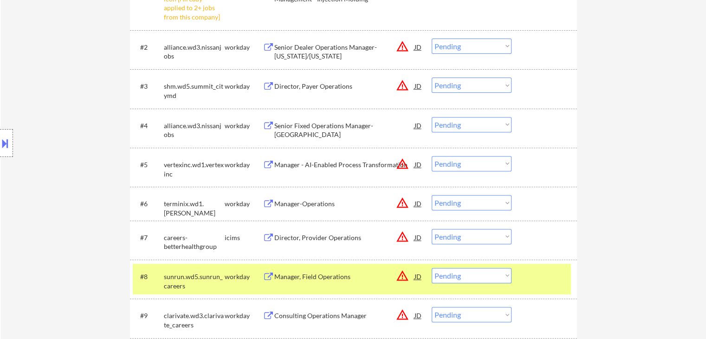
click at [79, 139] on div "Location Inclusions:" at bounding box center [83, 143] width 166 height 172
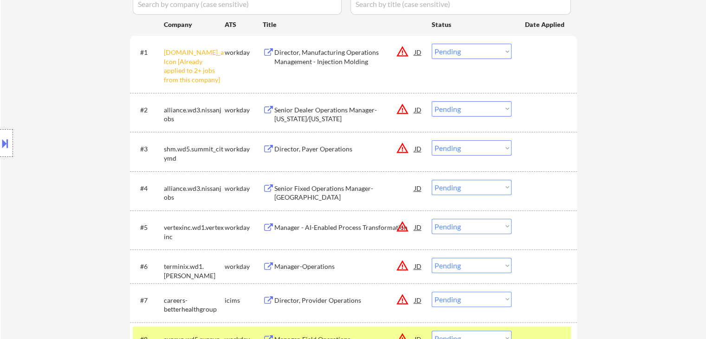
scroll to position [279, 0]
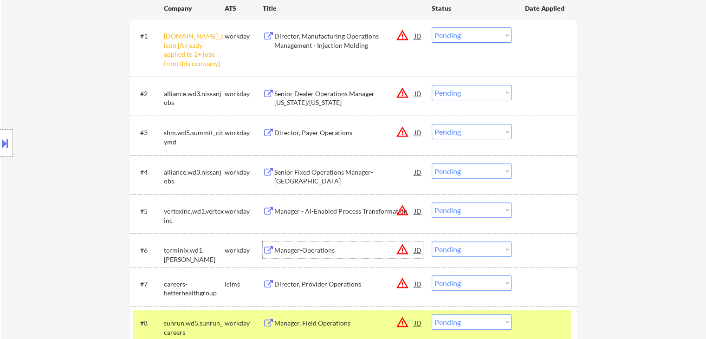
click at [297, 248] on div "Manager-Operations" at bounding box center [344, 250] width 140 height 9
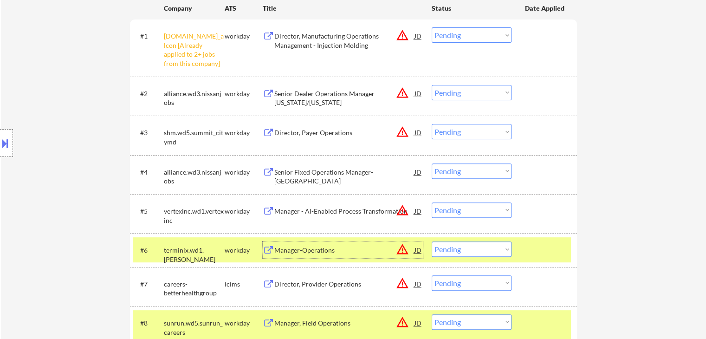
click at [400, 249] on button "warning_amber" at bounding box center [402, 249] width 13 height 13
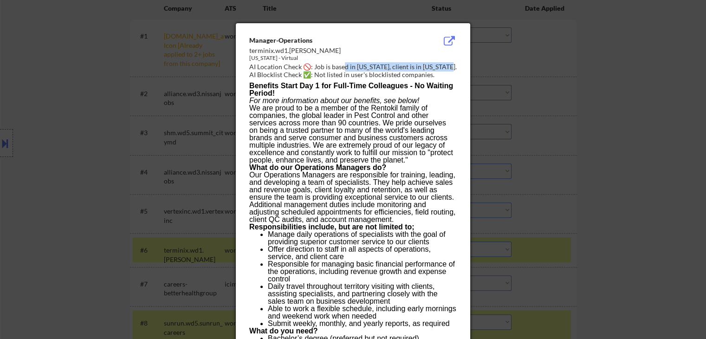
drag, startPoint x: 443, startPoint y: 65, endPoint x: 329, endPoint y: 91, distance: 117.0
click at [344, 68] on div "AI Location Check 🚫: Job is based in Virginia, client is in California." at bounding box center [354, 66] width 211 height 9
click at [547, 126] on div at bounding box center [353, 169] width 706 height 339
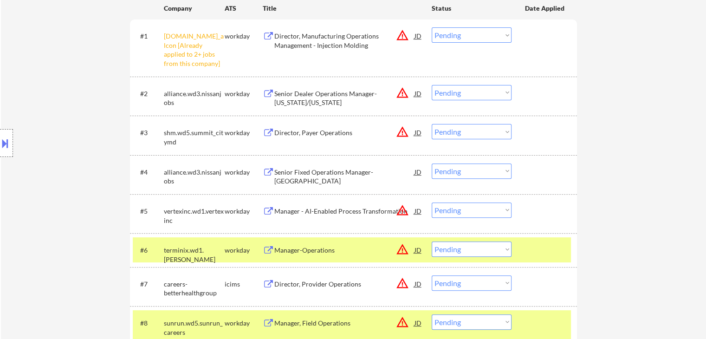
click at [0, 144] on button at bounding box center [5, 143] width 10 height 15
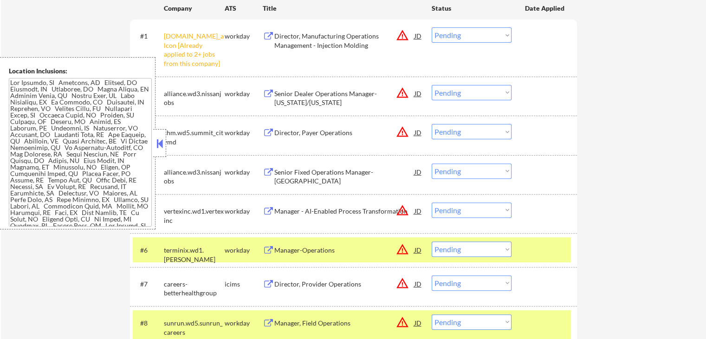
scroll to position [417, 0]
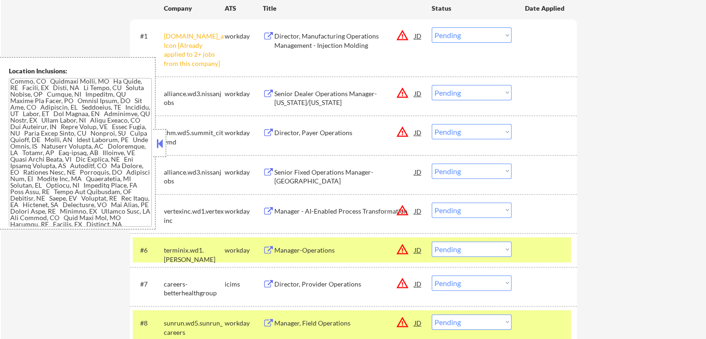
click at [156, 140] on button at bounding box center [160, 144] width 10 height 14
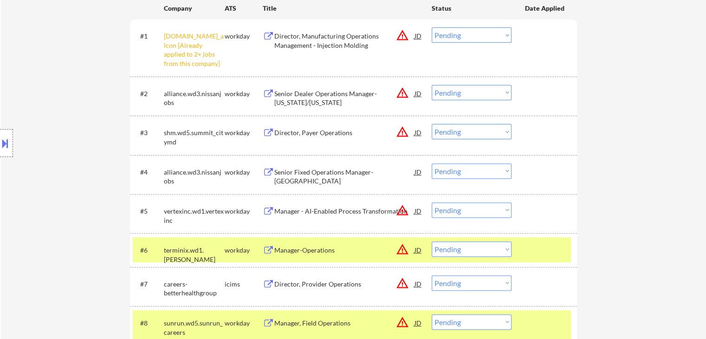
click at [470, 251] on select "Choose an option... Pending Applied Excluded (Questions) Excluded (Expired) Exc…" at bounding box center [472, 248] width 80 height 15
click at [432, 241] on select "Choose an option... Pending Applied Excluded (Questions) Excluded (Expired) Exc…" at bounding box center [472, 248] width 80 height 15
drag, startPoint x: 664, startPoint y: 130, endPoint x: 652, endPoint y: 144, distance: 18.1
click at [664, 130] on div "← Return to /applysquad Mailslurp Inbox Job Search Builder Kabiru Alowonle User…" at bounding box center [353, 255] width 705 height 992
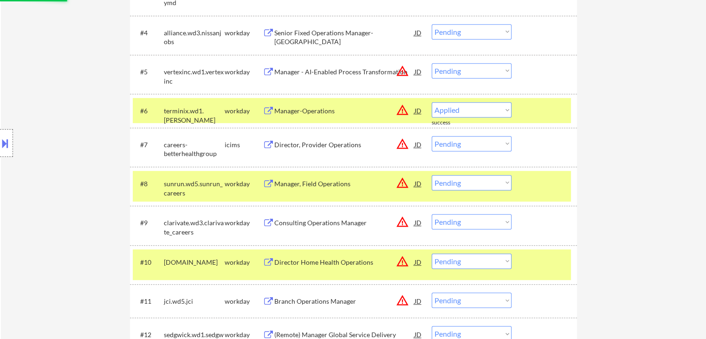
select select ""pending""
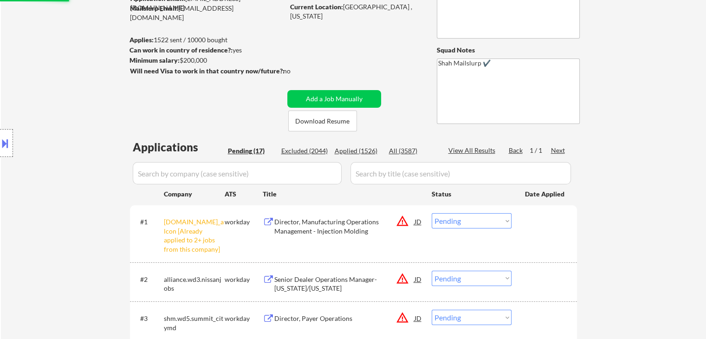
scroll to position [0, 0]
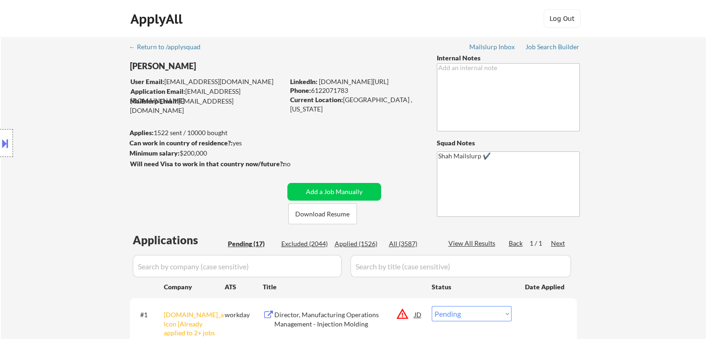
click at [97, 126] on div "Location Inclusions:" at bounding box center [83, 143] width 166 height 172
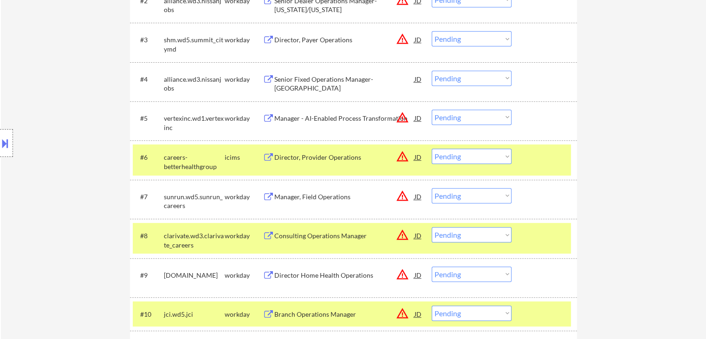
scroll to position [93, 0]
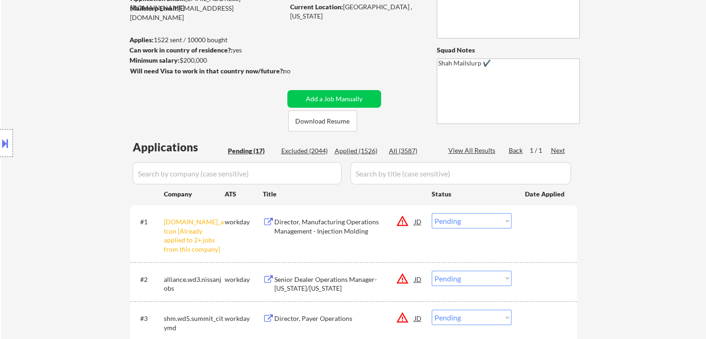
click at [463, 220] on select "Choose an option... Pending Applied Excluded (Questions) Excluded (Expired) Exc…" at bounding box center [472, 220] width 80 height 15
click at [432, 213] on select "Choose an option... Pending Applied Excluded (Questions) Excluded (Expired) Exc…" at bounding box center [472, 220] width 80 height 15
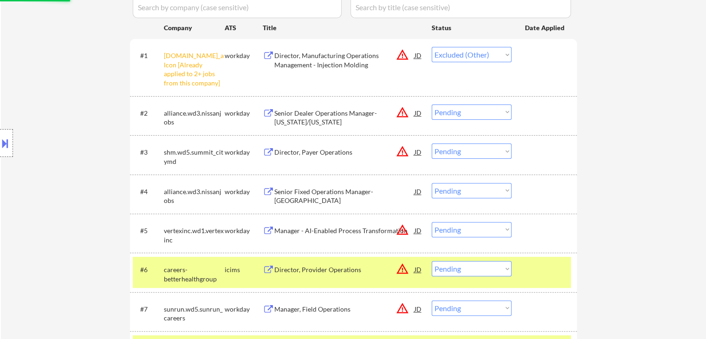
scroll to position [232, 0]
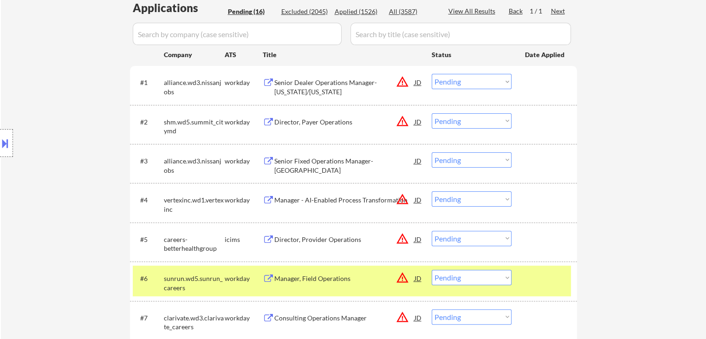
click at [311, 82] on div "Senior Dealer Operations Manager- Nevada/Arizona" at bounding box center [344, 87] width 140 height 18
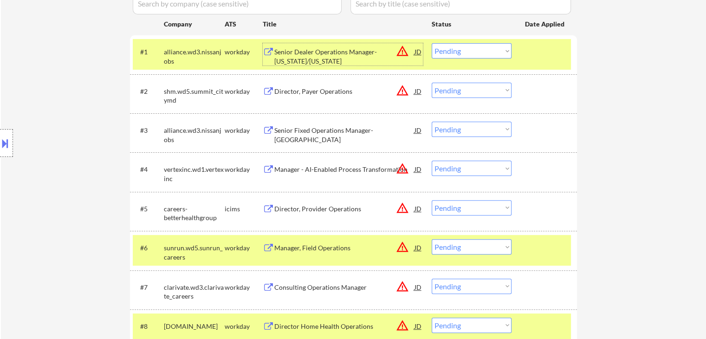
scroll to position [279, 0]
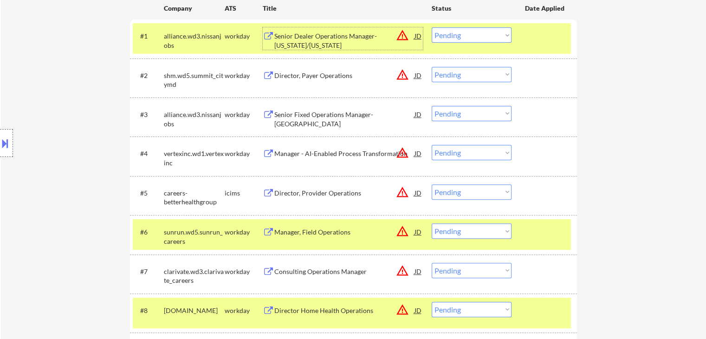
click at [486, 38] on select "Choose an option... Pending Applied Excluded (Questions) Excluded (Expired) Exc…" at bounding box center [472, 34] width 80 height 15
click at [432, 27] on select "Choose an option... Pending Applied Excluded (Questions) Excluded (Expired) Exc…" at bounding box center [472, 34] width 80 height 15
select select ""pending""
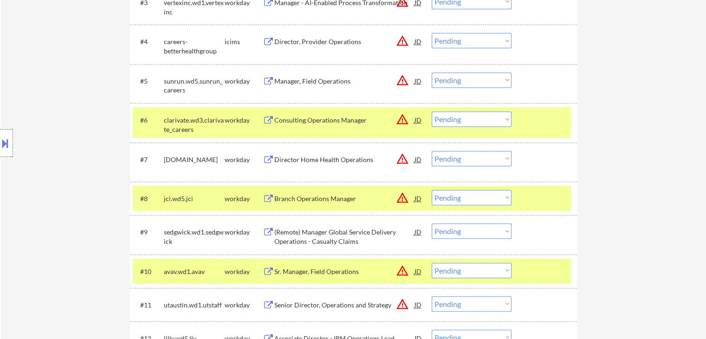
scroll to position [418, 0]
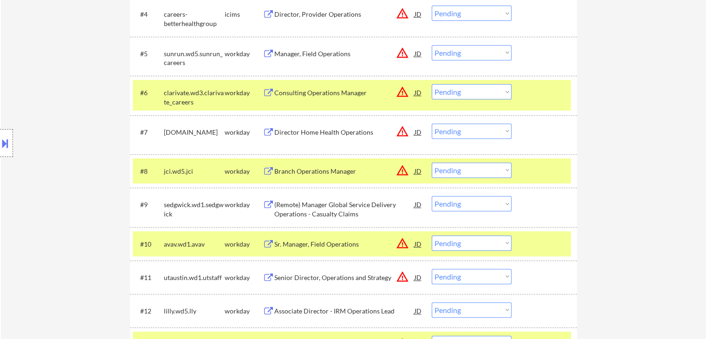
click at [316, 169] on div "Branch Operations Manager" at bounding box center [344, 171] width 140 height 9
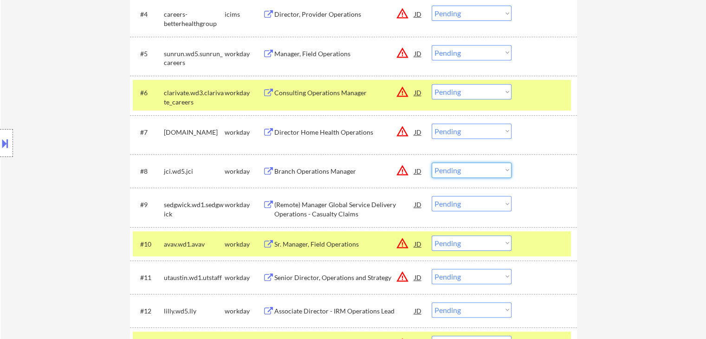
click at [471, 168] on select "Choose an option... Pending Applied Excluded (Questions) Excluded (Expired) Exc…" at bounding box center [472, 170] width 80 height 15
click at [432, 163] on select "Choose an option... Pending Applied Excluded (Questions) Excluded (Expired) Exc…" at bounding box center [472, 170] width 80 height 15
click at [604, 132] on div "← Return to /applysquad Mailslurp Inbox Job Search Builder Kabiru Alowonle User…" at bounding box center [353, 50] width 705 height 862
select select ""pending""
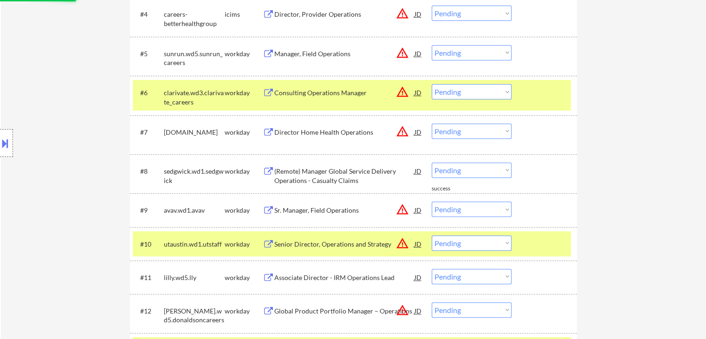
click at [655, 122] on div "← Return to /applysquad Mailslurp Inbox Job Search Builder Kabiru Alowonle User…" at bounding box center [353, 33] width 705 height 828
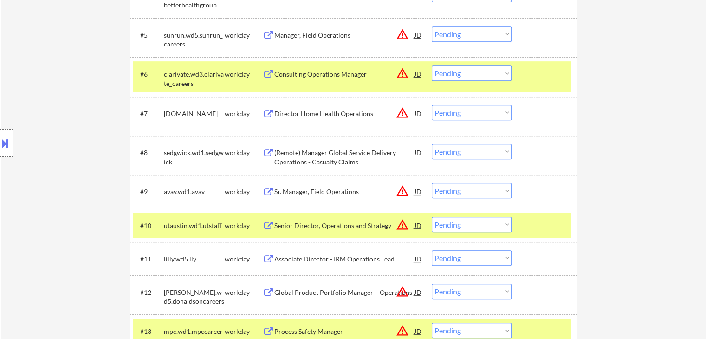
scroll to position [464, 0]
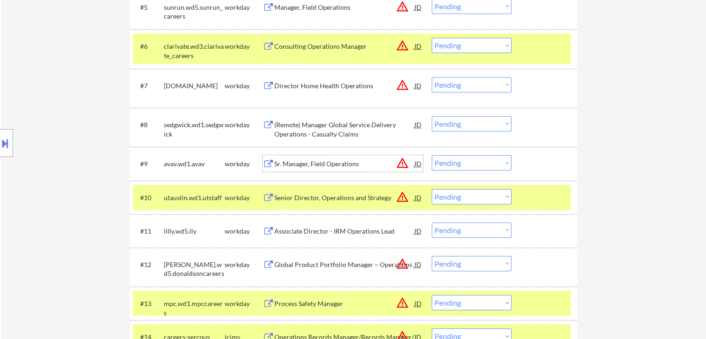
click at [314, 168] on div "Sr. Manager, Field Operations" at bounding box center [344, 163] width 140 height 9
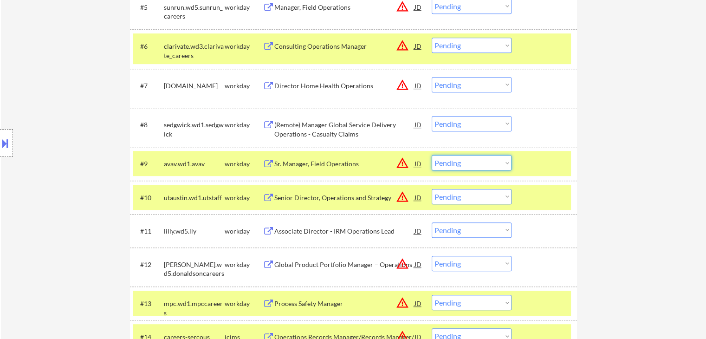
drag, startPoint x: 496, startPoint y: 164, endPoint x: 495, endPoint y: 169, distance: 5.6
click at [496, 164] on select "Choose an option... Pending Applied Excluded (Questions) Excluded (Expired) Exc…" at bounding box center [472, 162] width 80 height 15
click at [432, 155] on select "Choose an option... Pending Applied Excluded (Questions) Excluded (Expired) Exc…" at bounding box center [472, 162] width 80 height 15
select select ""pending""
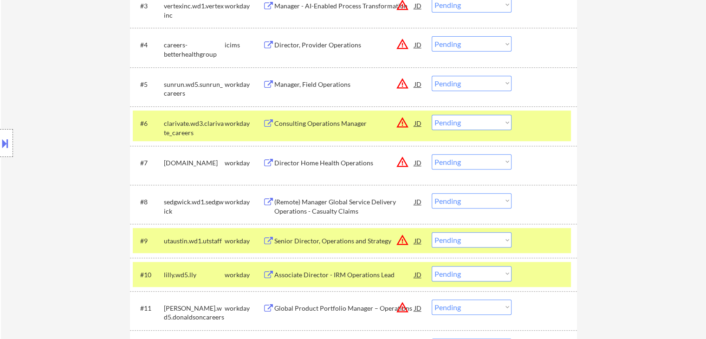
scroll to position [371, 0]
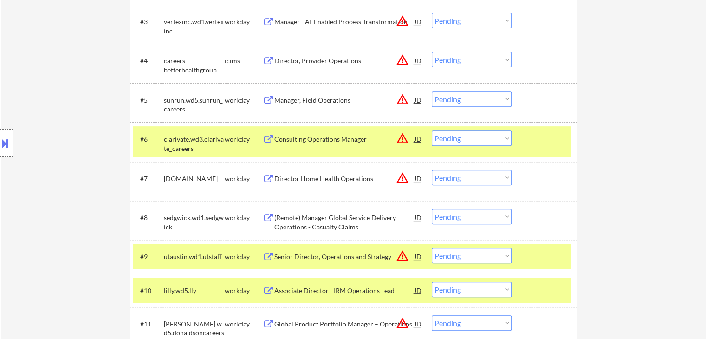
click at [308, 21] on div "Manager - AI-Enabled Process Transformation" at bounding box center [344, 21] width 140 height 9
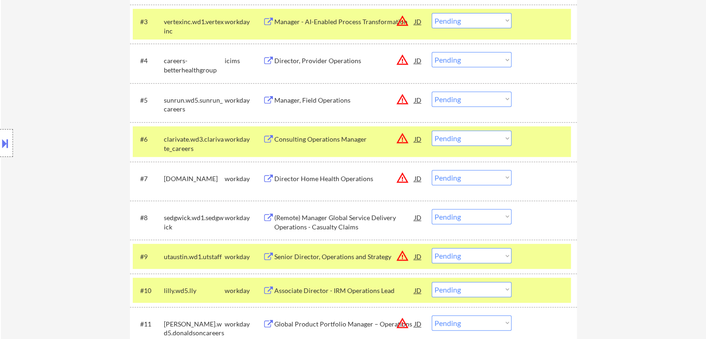
click at [0, 143] on button at bounding box center [5, 143] width 10 height 15
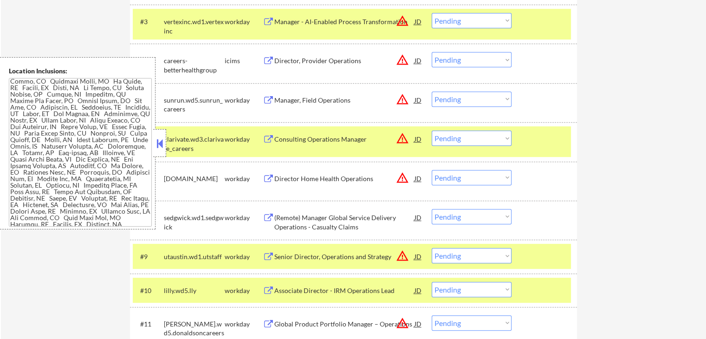
click at [100, 165] on textarea at bounding box center [80, 152] width 143 height 149
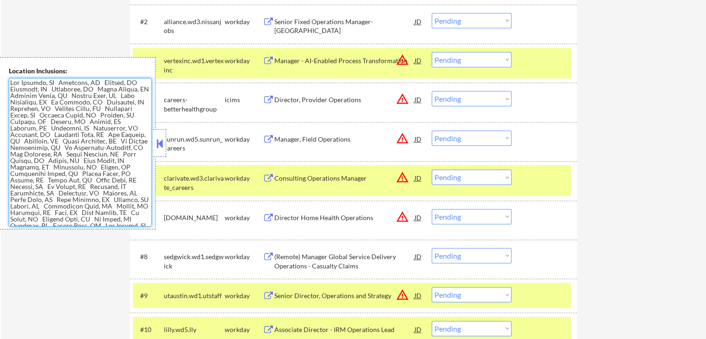
scroll to position [186, 0]
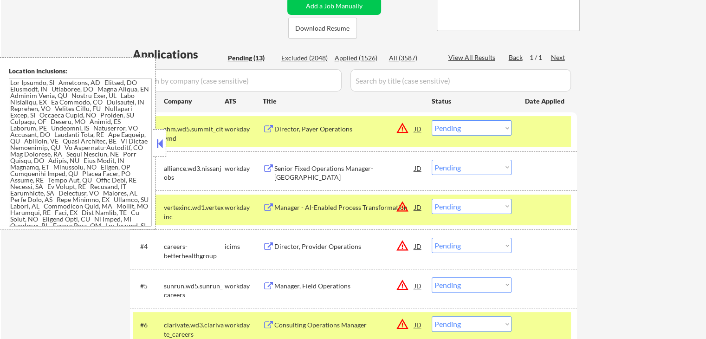
click at [163, 143] on button at bounding box center [160, 144] width 10 height 14
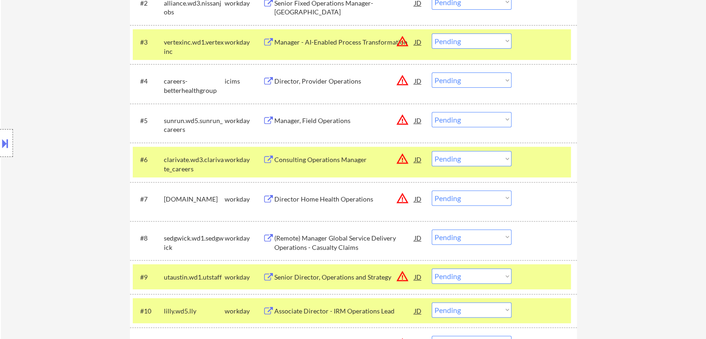
scroll to position [371, 0]
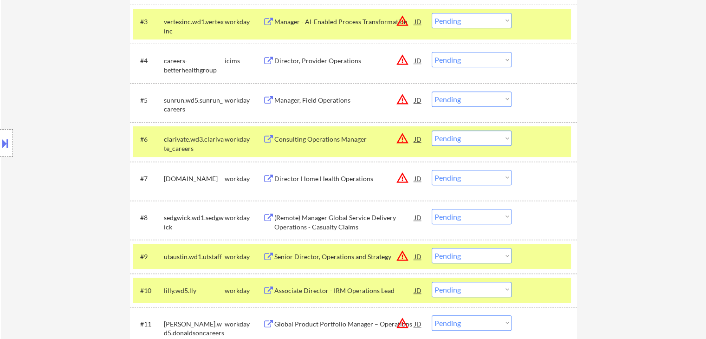
click at [325, 140] on div "Consulting Operations Manager" at bounding box center [344, 139] width 140 height 9
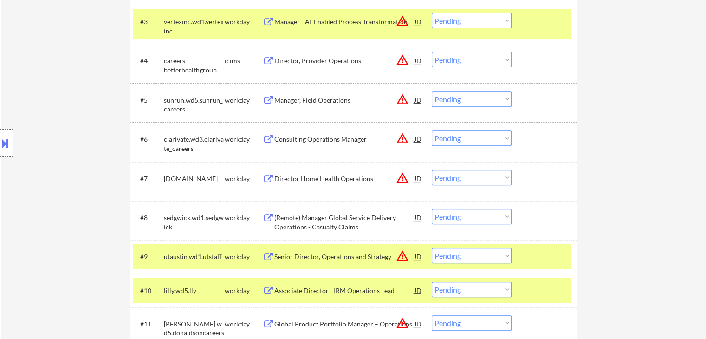
click at [489, 143] on select "Choose an option... Pending Applied Excluded (Questions) Excluded (Expired) Exc…" at bounding box center [472, 137] width 80 height 15
click at [432, 130] on select "Choose an option... Pending Applied Excluded (Questions) Excluded (Expired) Exc…" at bounding box center [472, 137] width 80 height 15
select select ""pending""
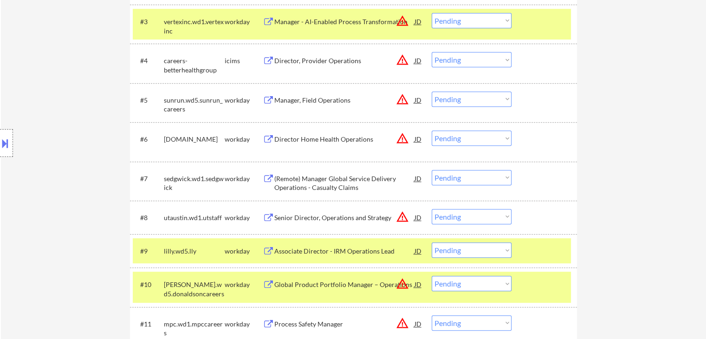
click at [87, 91] on div "Location Inclusions:" at bounding box center [83, 143] width 166 height 172
drag, startPoint x: 687, startPoint y: 179, endPoint x: 453, endPoint y: 229, distance: 239.2
click at [685, 179] on div "← Return to /applysquad Mailslurp Inbox Job Search Builder Kabiru Alowonle User…" at bounding box center [353, 43] width 705 height 755
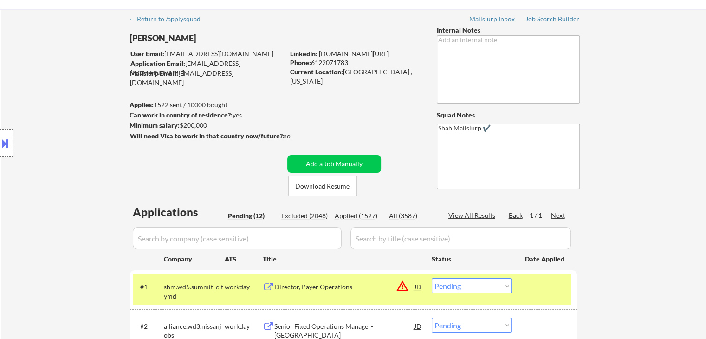
scroll to position [0, 0]
